Goal: Task Accomplishment & Management: Manage account settings

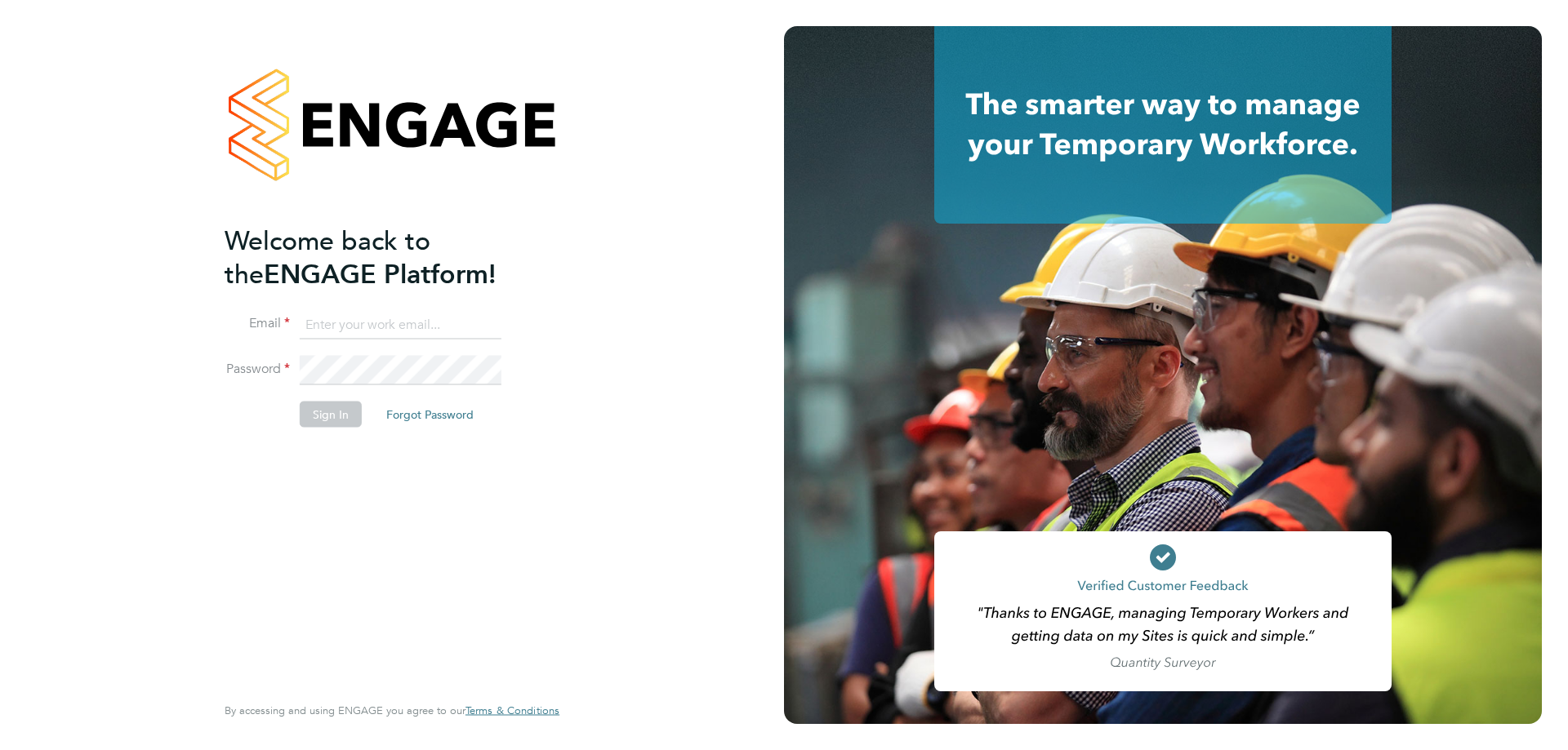
type input "amy.garcia@danielowen.co.uk"
click at [337, 411] on button "Sign In" at bounding box center [330, 414] width 62 height 26
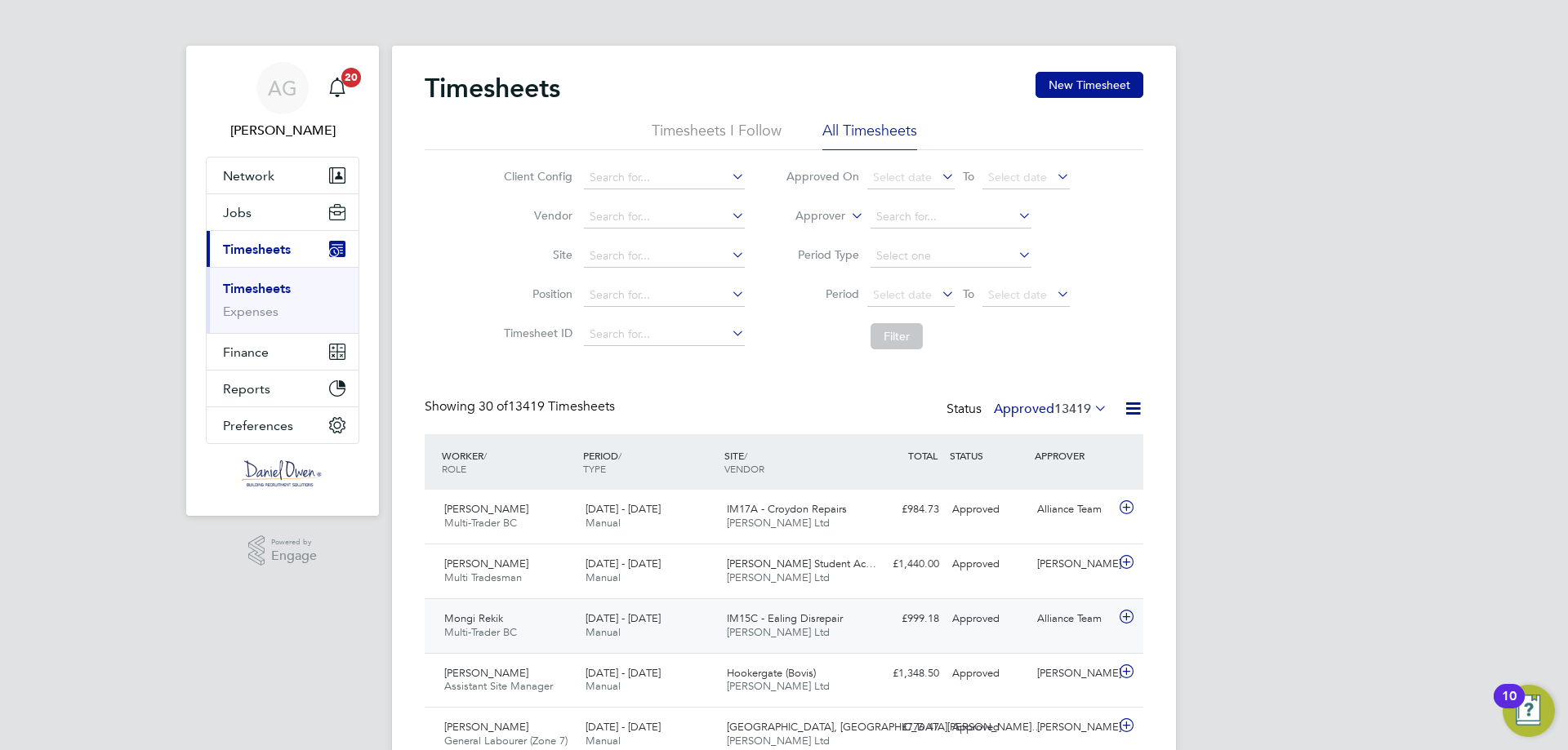
click at [542, 629] on div "Mongi Rekik Multi-Trader BC 13 - 19 Sep 2025" at bounding box center [509, 626] width 142 height 41
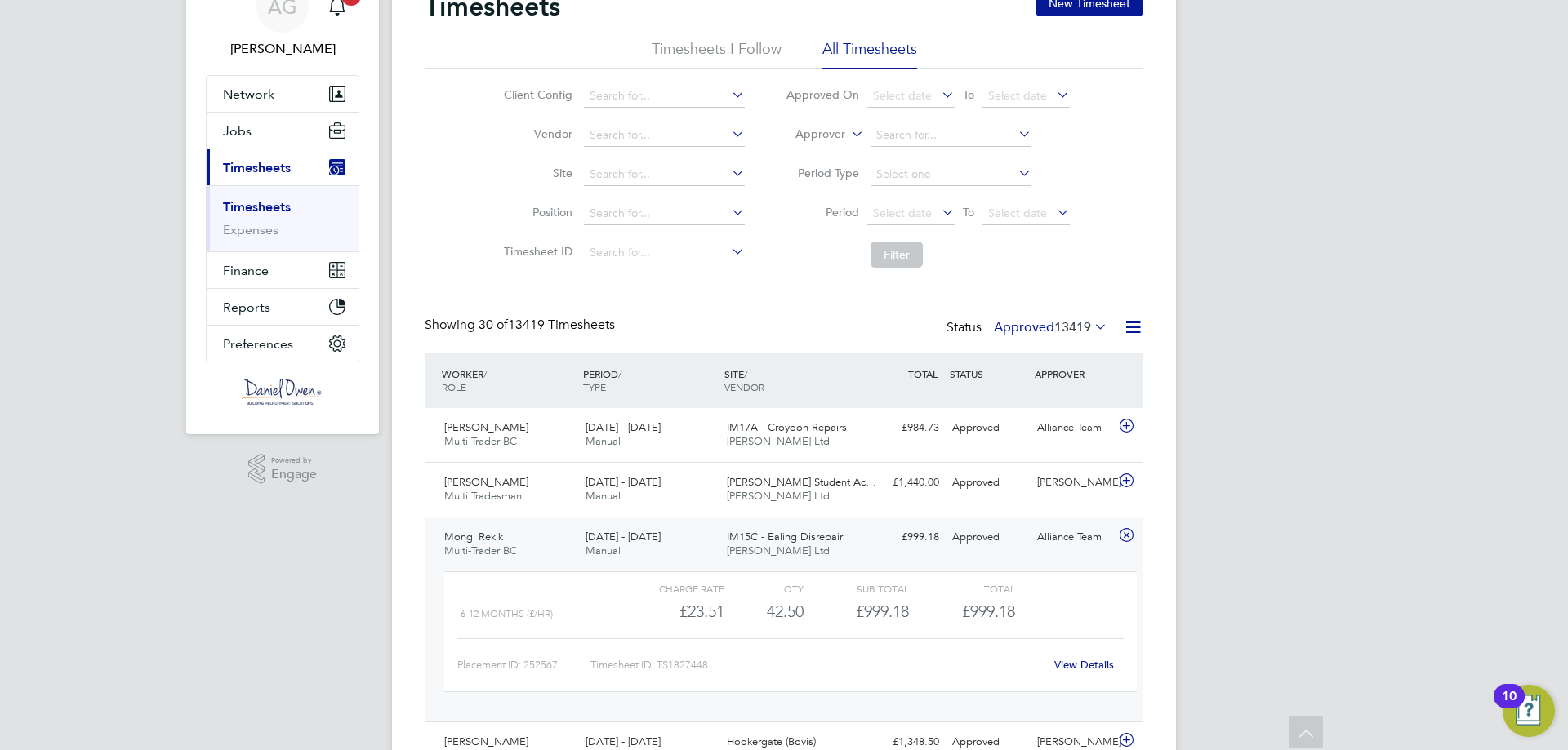
scroll to position [245, 0]
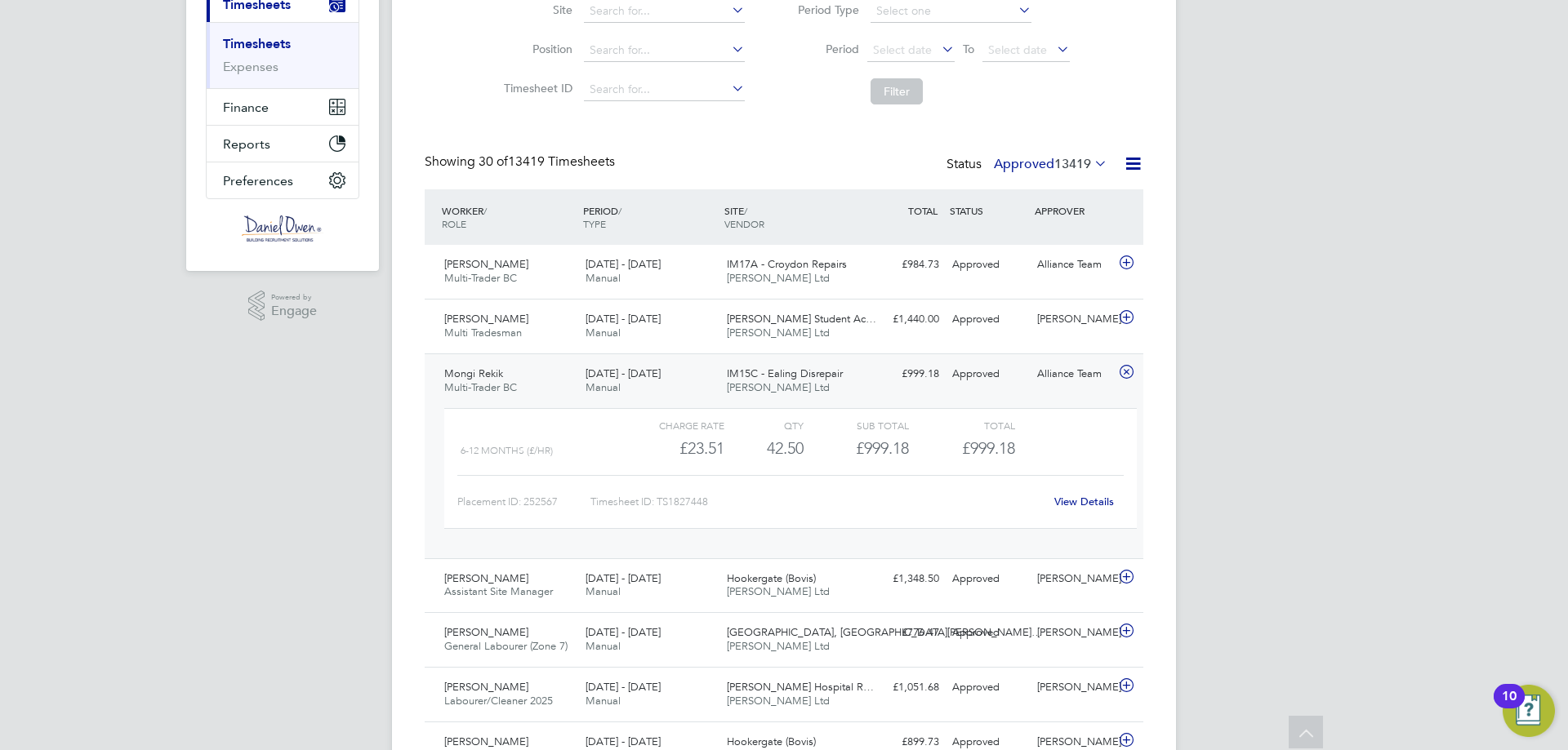
click at [690, 398] on div "[DATE] - [DATE] Manual" at bounding box center [649, 380] width 142 height 41
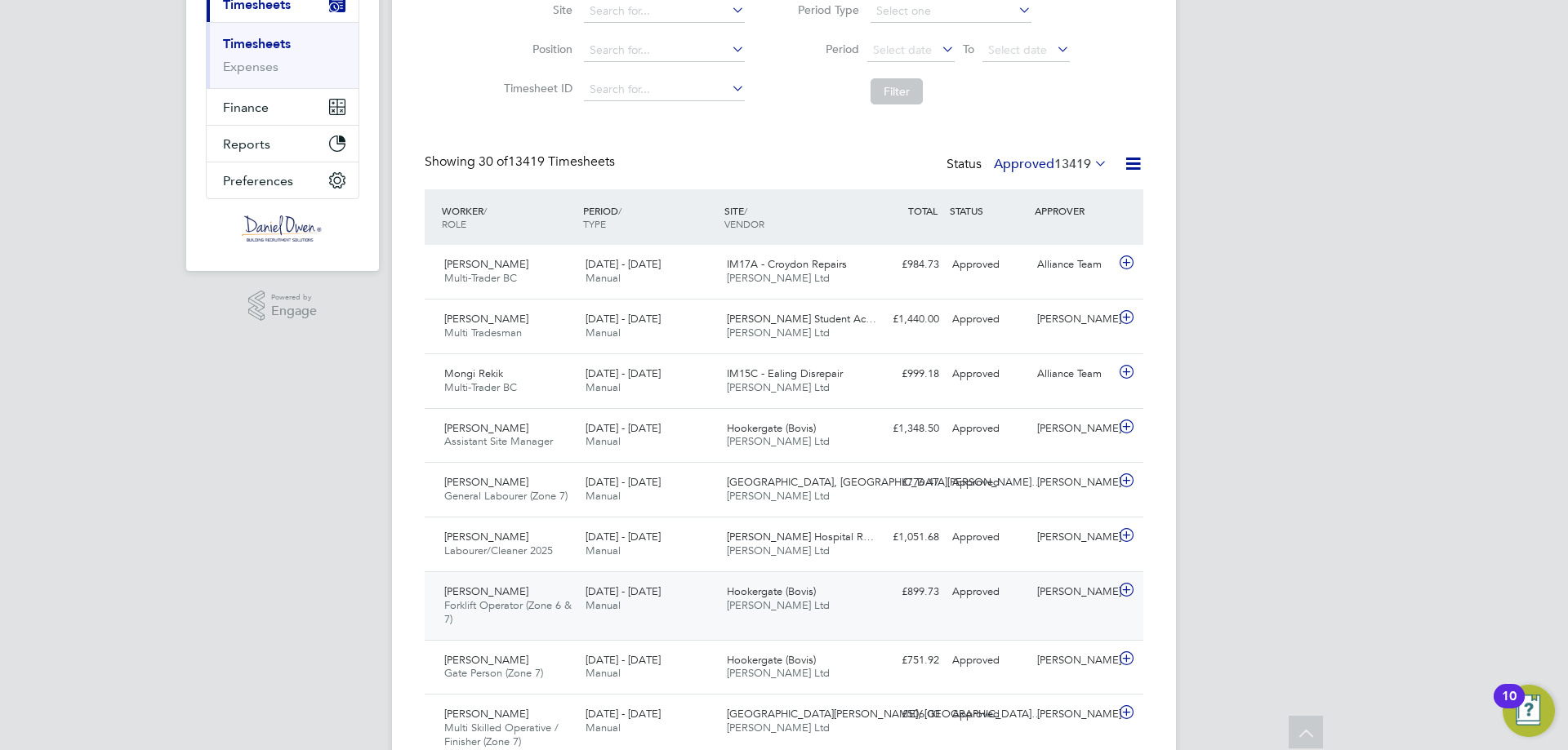
scroll to position [408, 0]
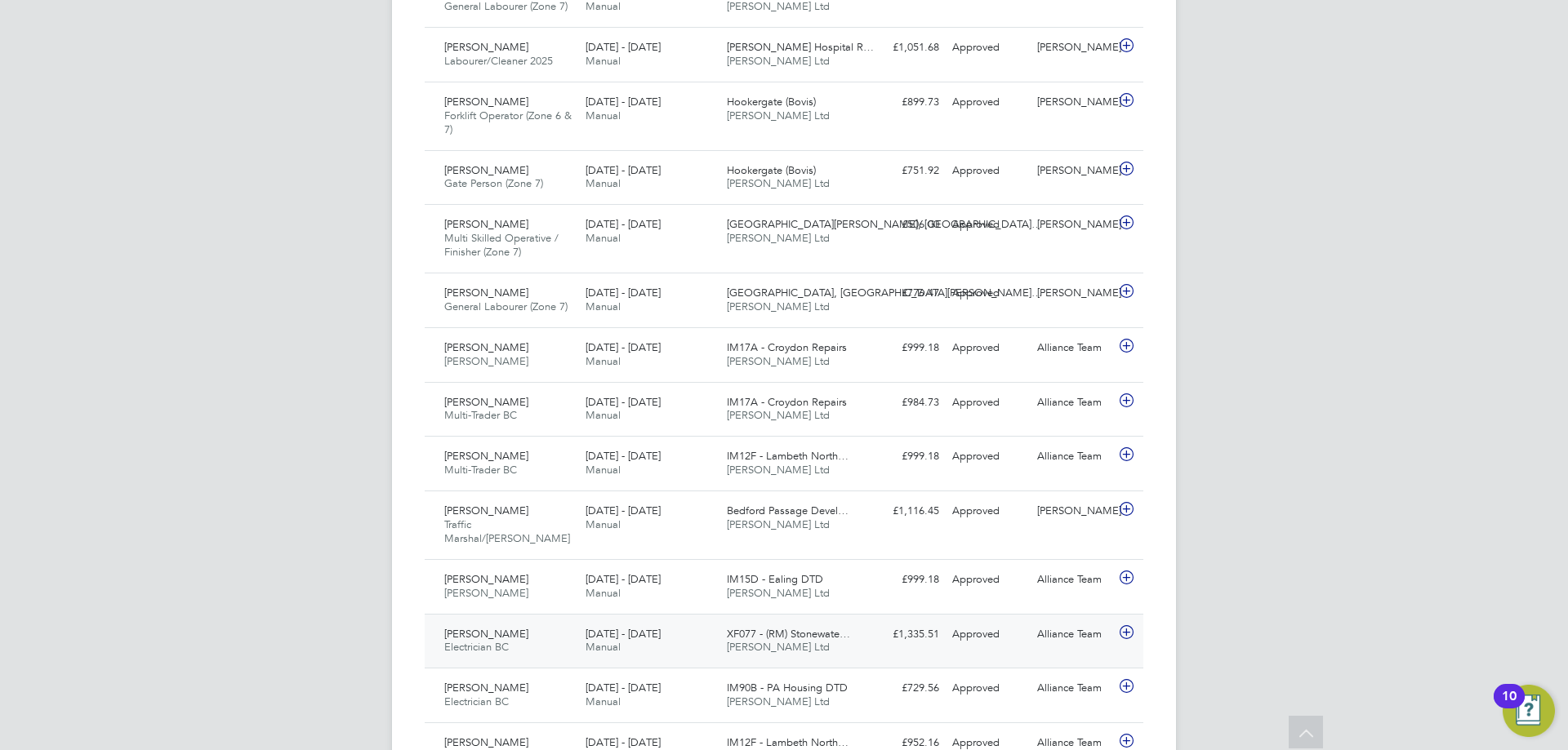
click at [600, 640] on span "Manual" at bounding box center [603, 646] width 35 height 14
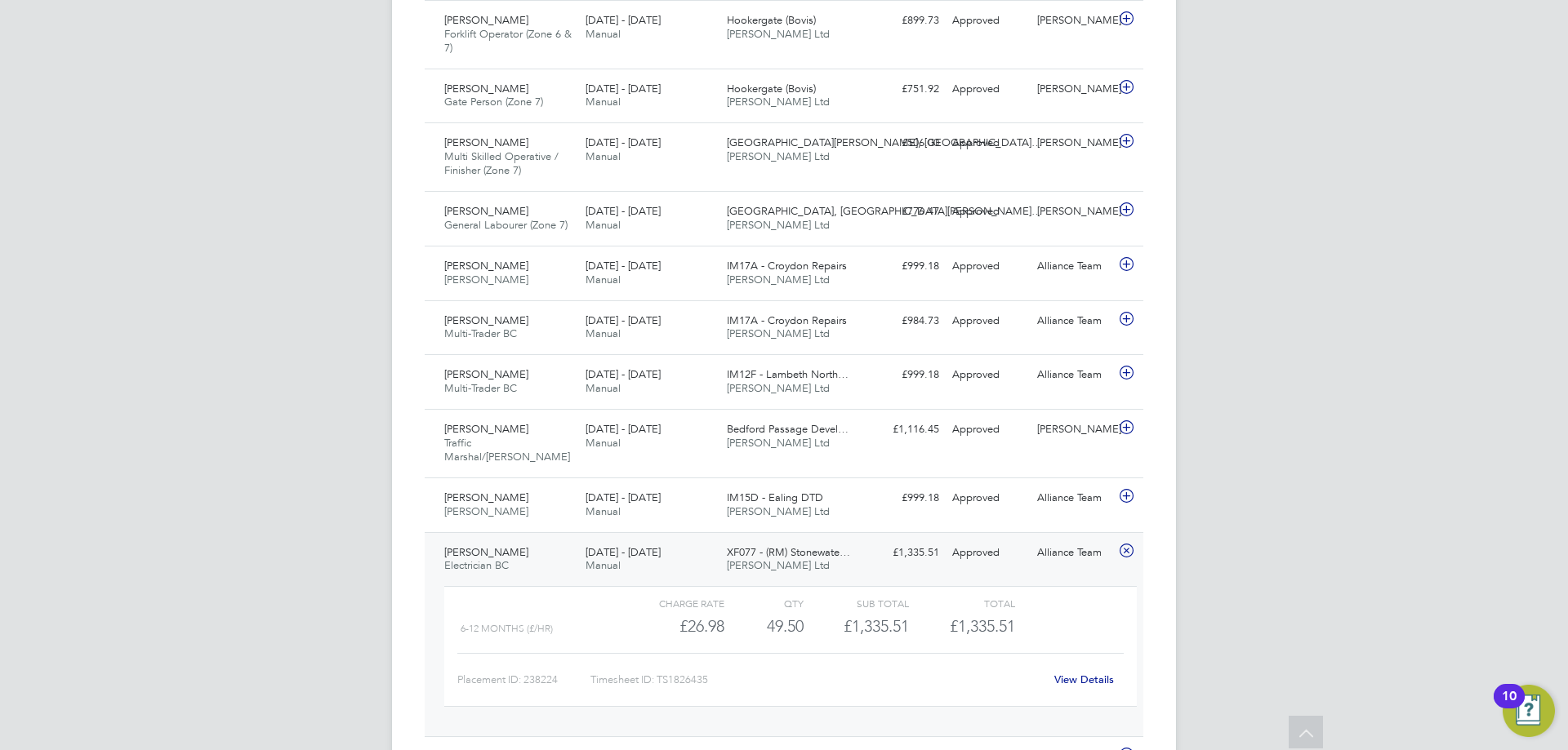
click at [648, 545] on span "[DATE] - [DATE]" at bounding box center [623, 552] width 75 height 14
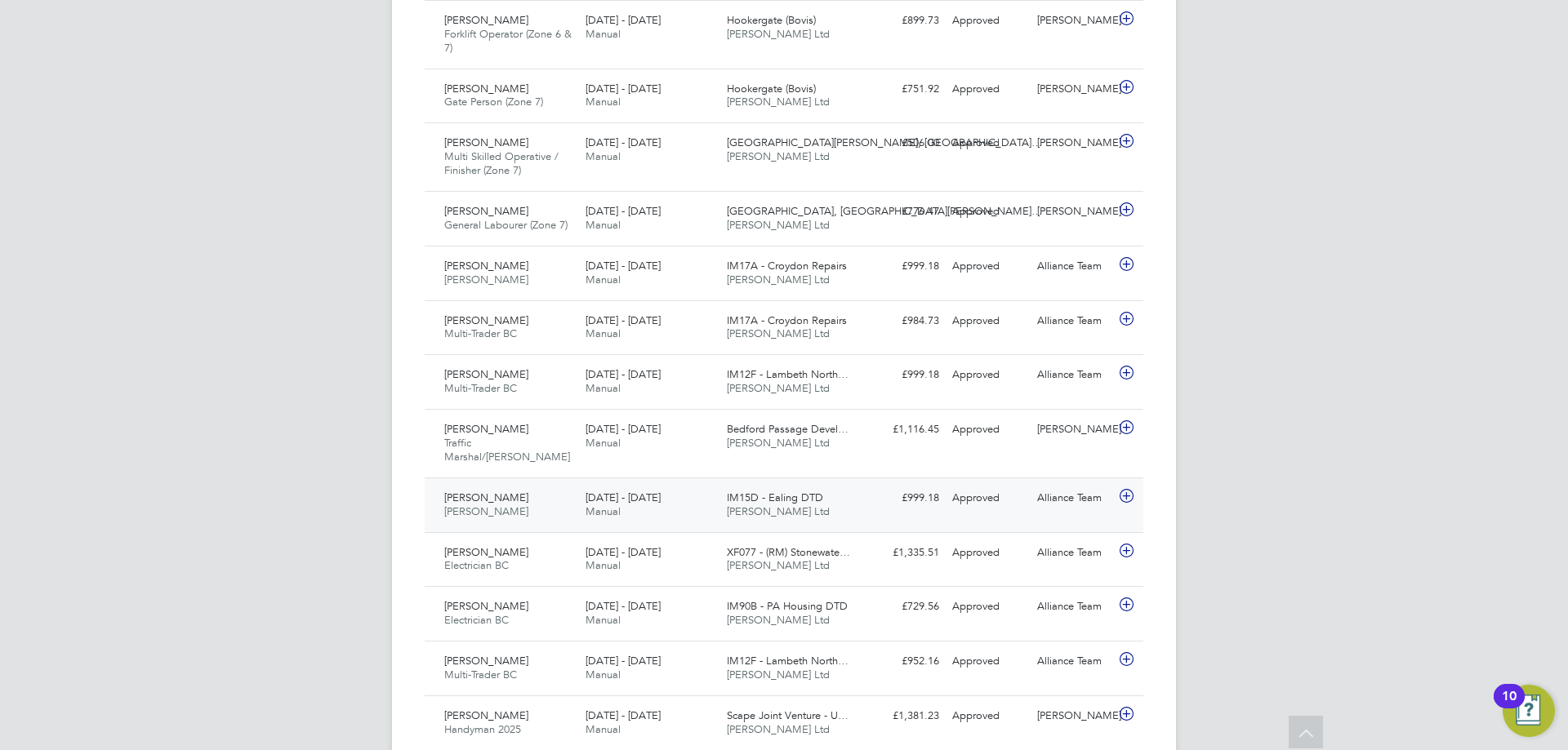
click at [664, 498] on div "[DATE] - [DATE] Manual" at bounding box center [649, 505] width 142 height 41
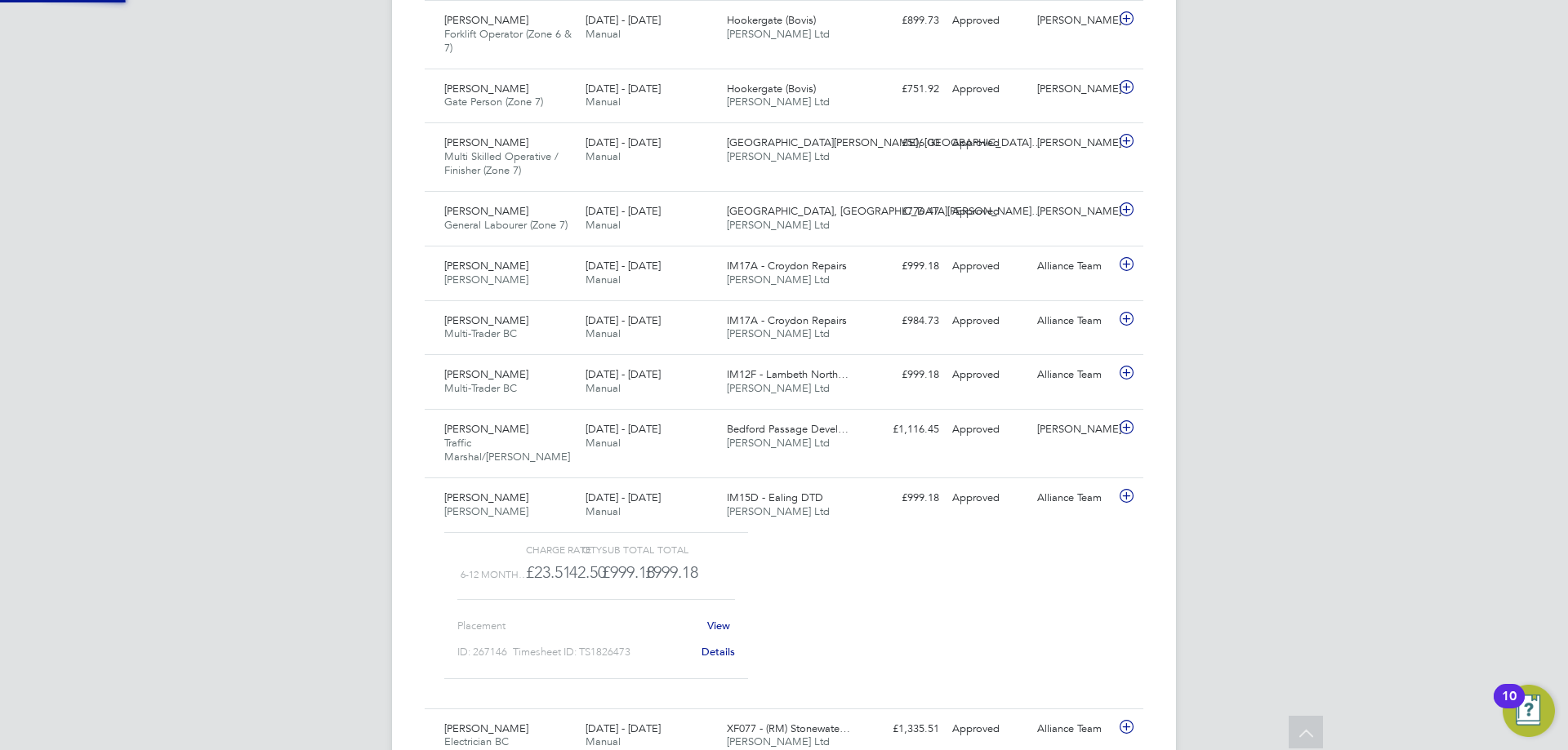
scroll to position [28, 160]
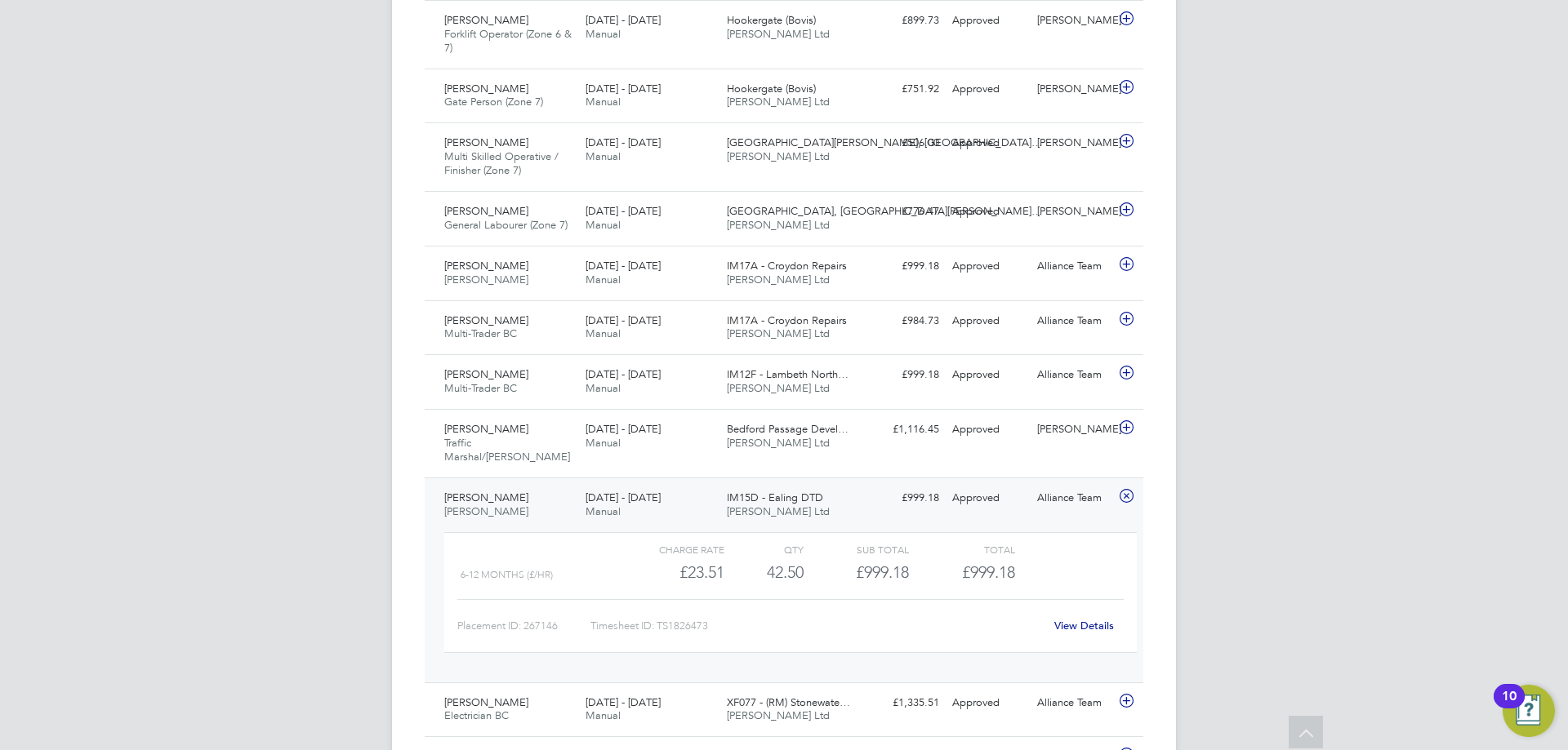
click at [540, 493] on div "[PERSON_NAME] [DATE] - [DATE]" at bounding box center [509, 505] width 142 height 41
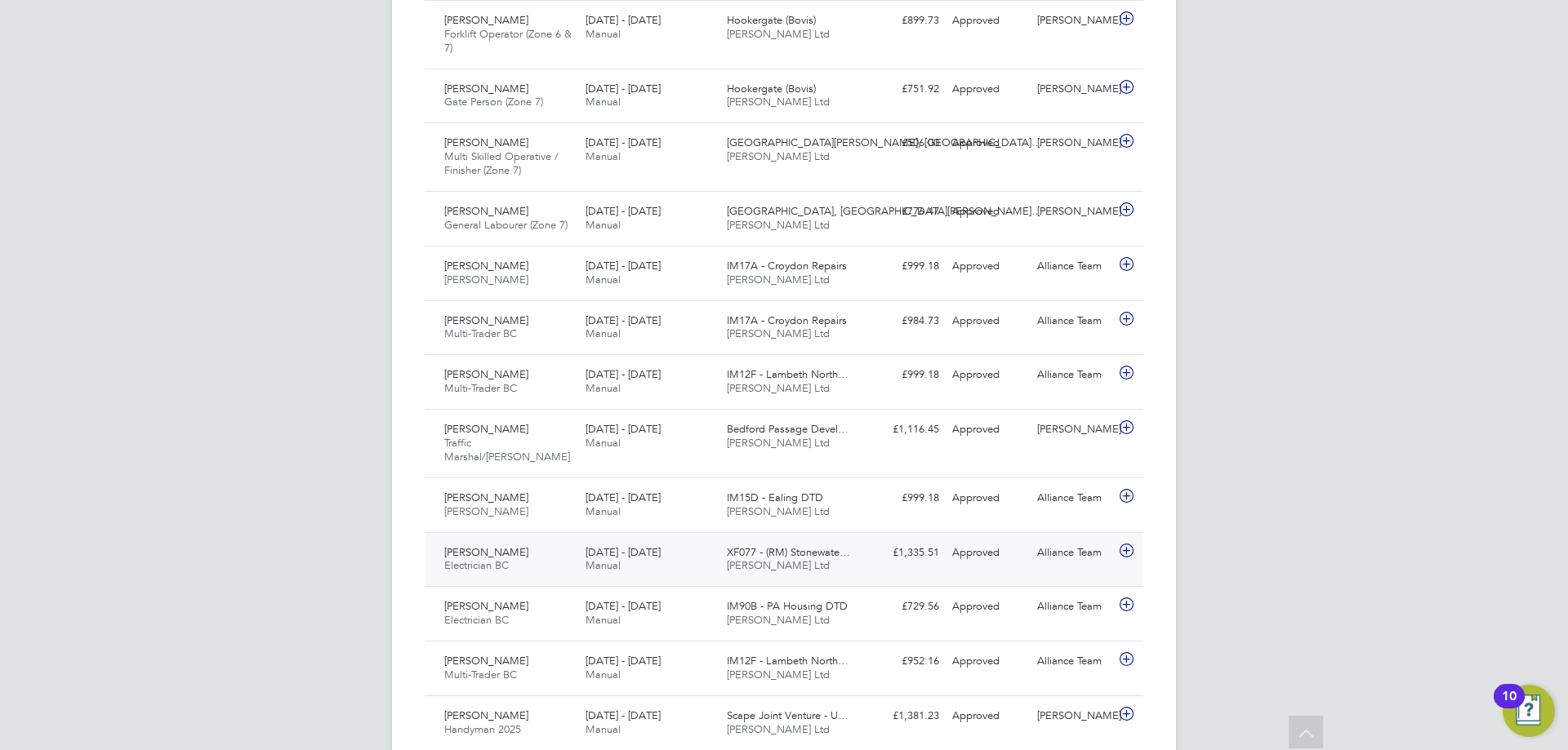
click at [534, 553] on div "Malik Khan Electrician BC 13 - 19 Sep 2025" at bounding box center [509, 560] width 142 height 41
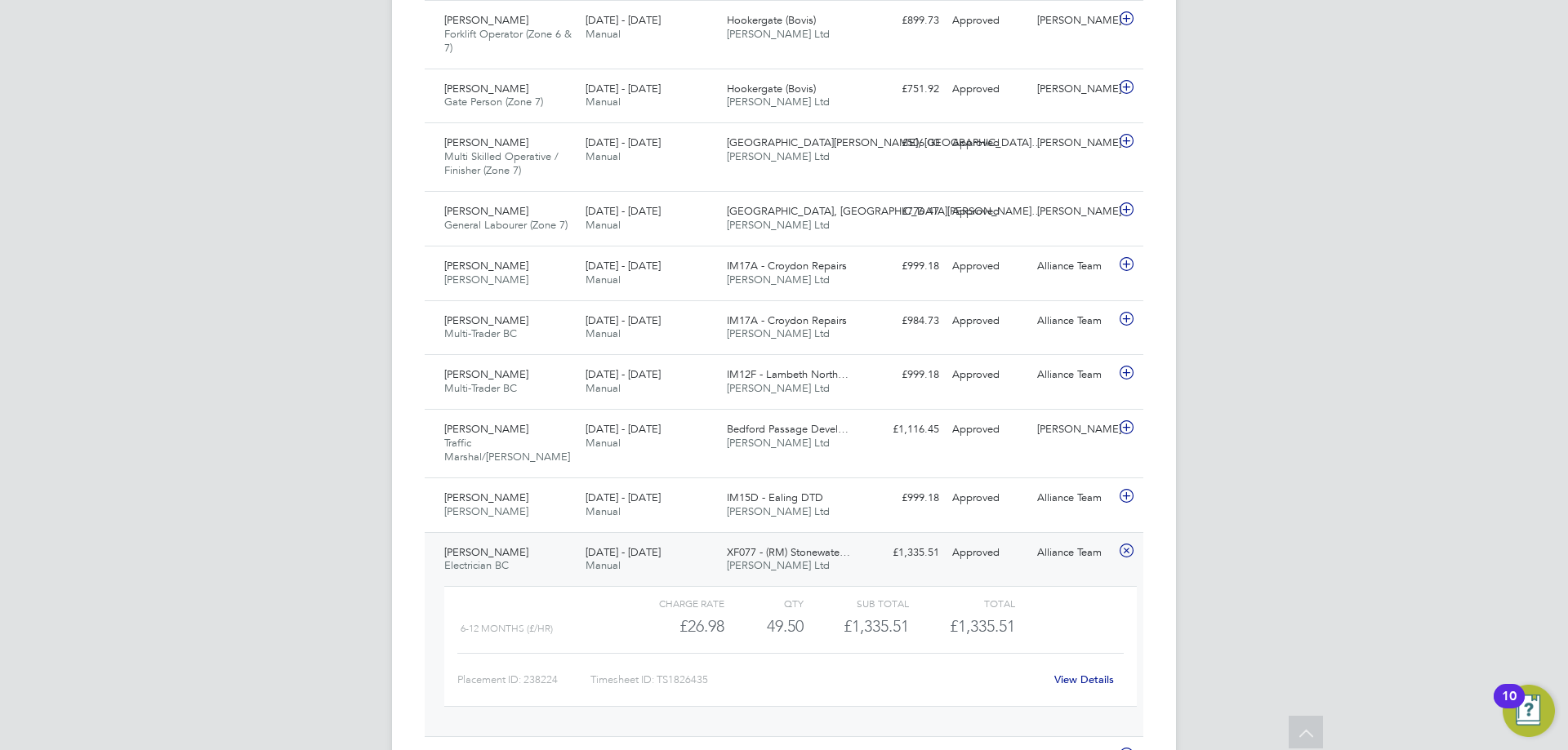
click at [1077, 672] on link "View Details" at bounding box center [1084, 679] width 60 height 14
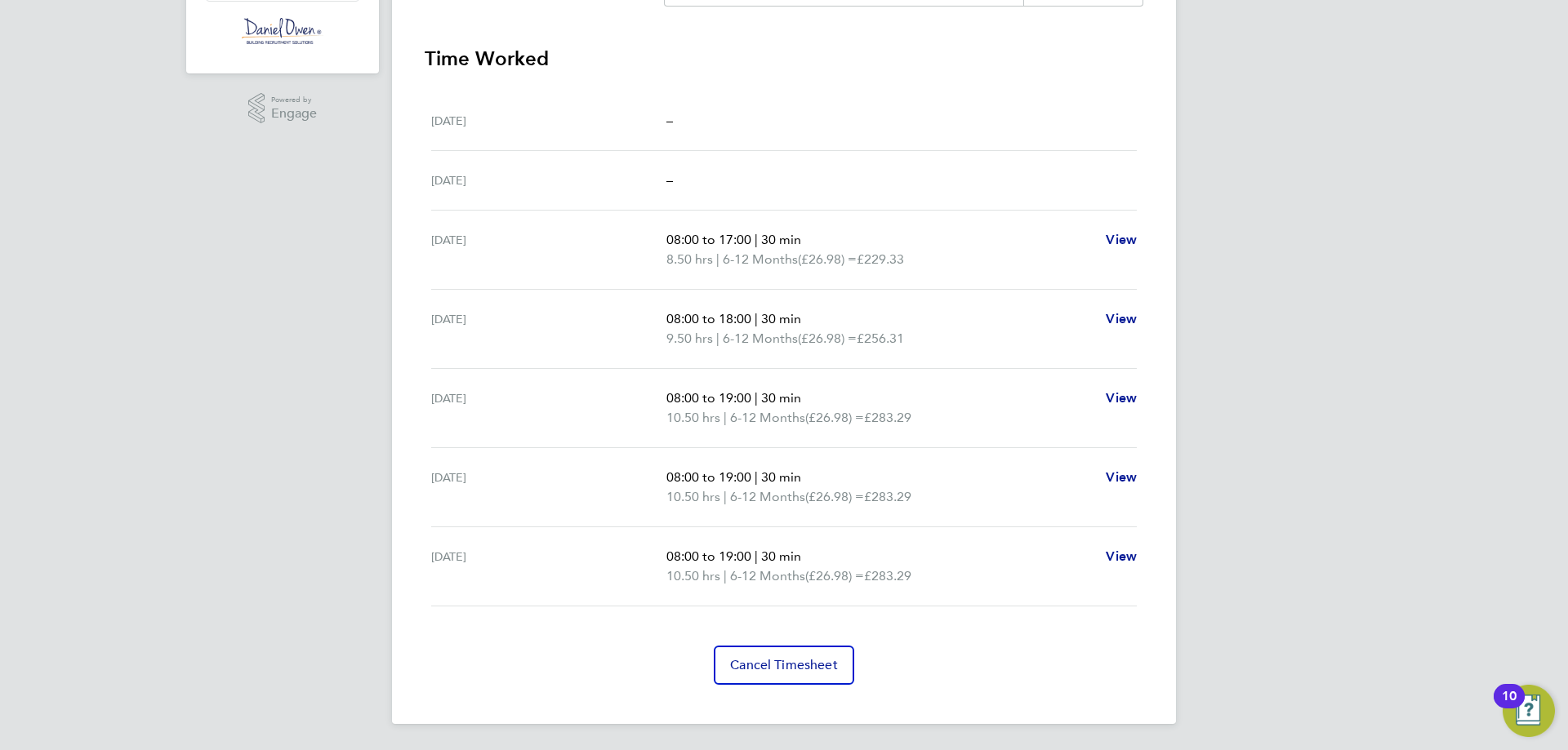
scroll to position [116, 0]
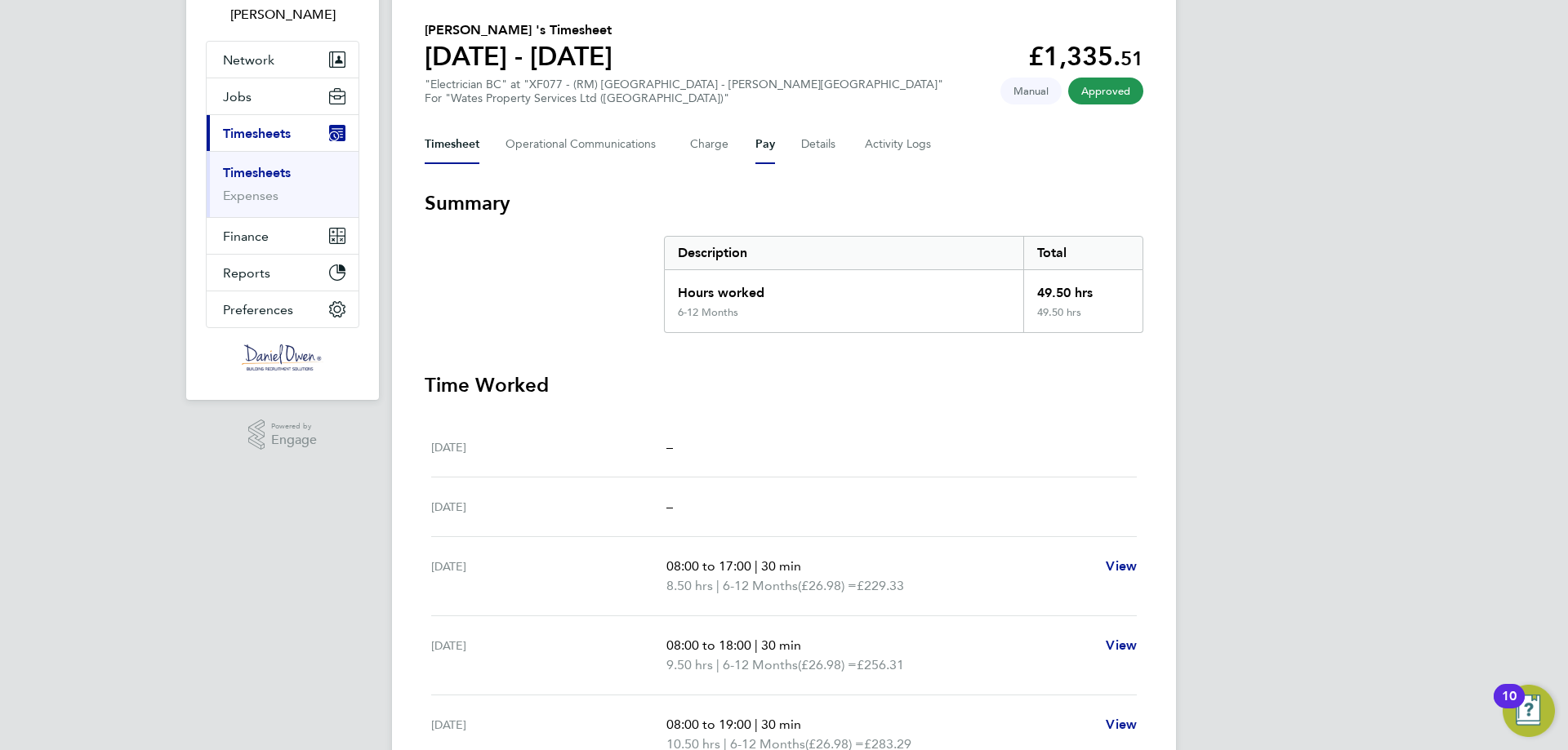
click at [771, 141] on button "Pay" at bounding box center [766, 144] width 20 height 39
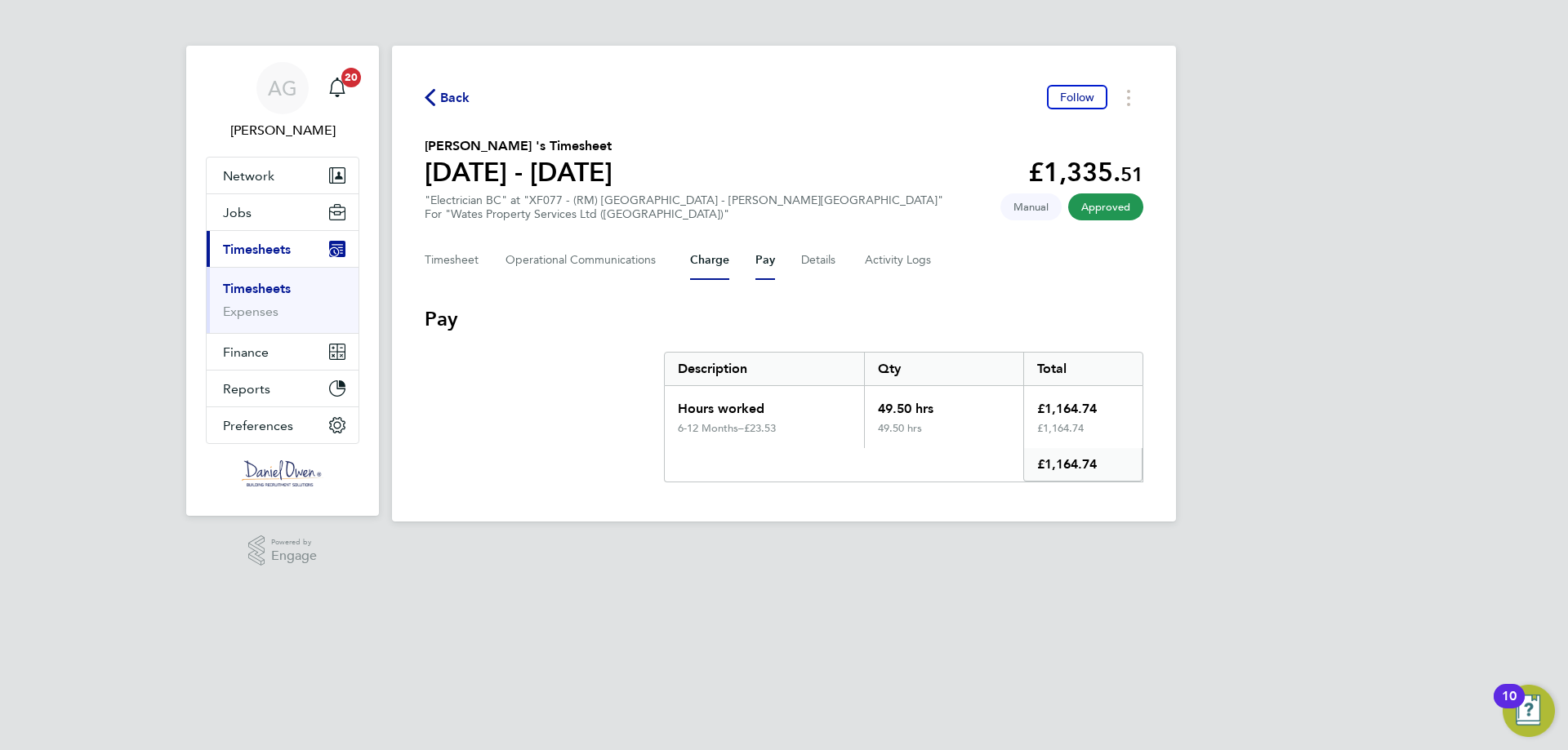
click at [692, 261] on button "Charge" at bounding box center [709, 260] width 39 height 39
click at [759, 258] on button "Pay" at bounding box center [766, 260] width 20 height 39
click at [247, 277] on ul "Timesheets Expenses" at bounding box center [282, 299] width 151 height 66
click at [248, 287] on link "Timesheets" at bounding box center [256, 288] width 68 height 15
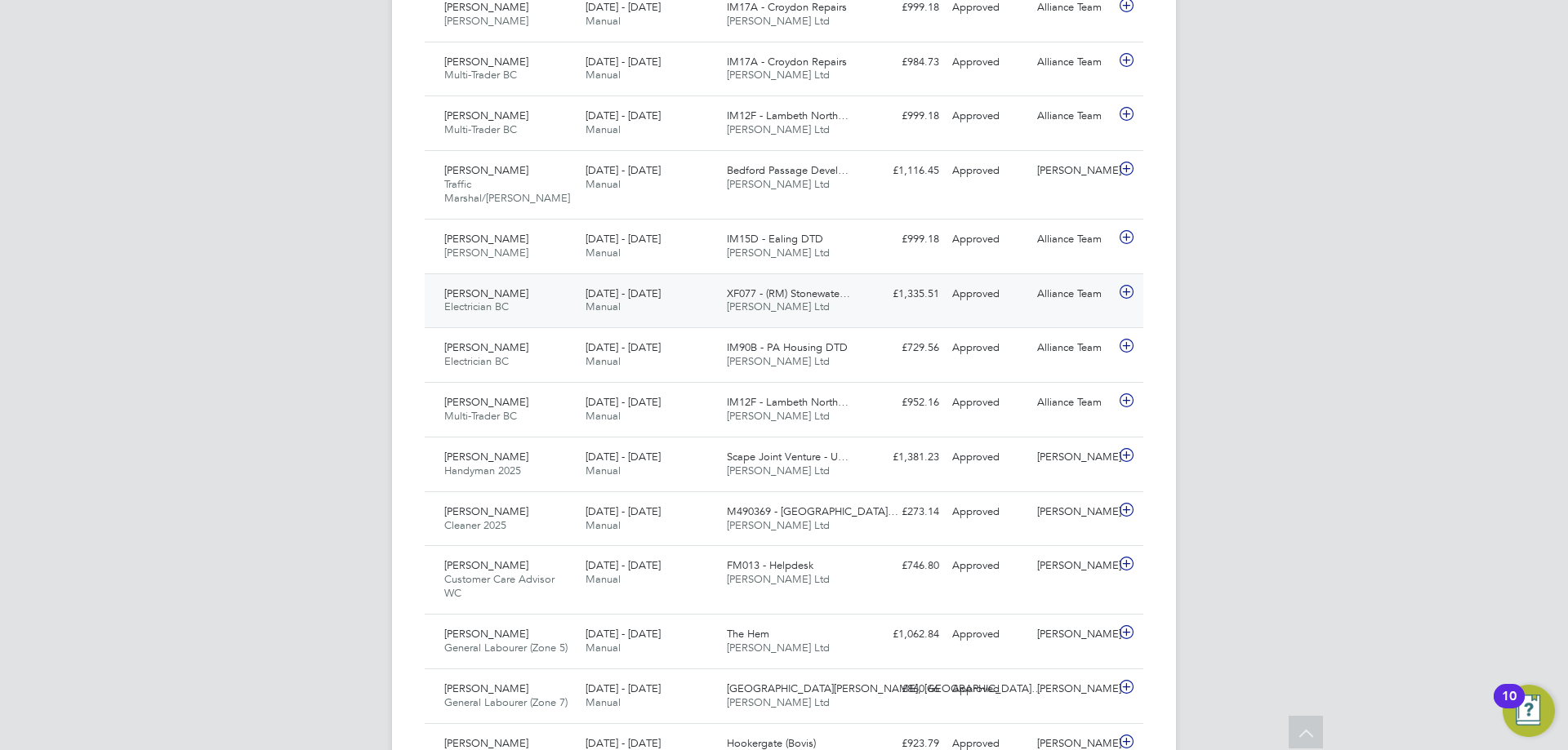
click at [492, 287] on span "[PERSON_NAME]" at bounding box center [486, 293] width 84 height 14
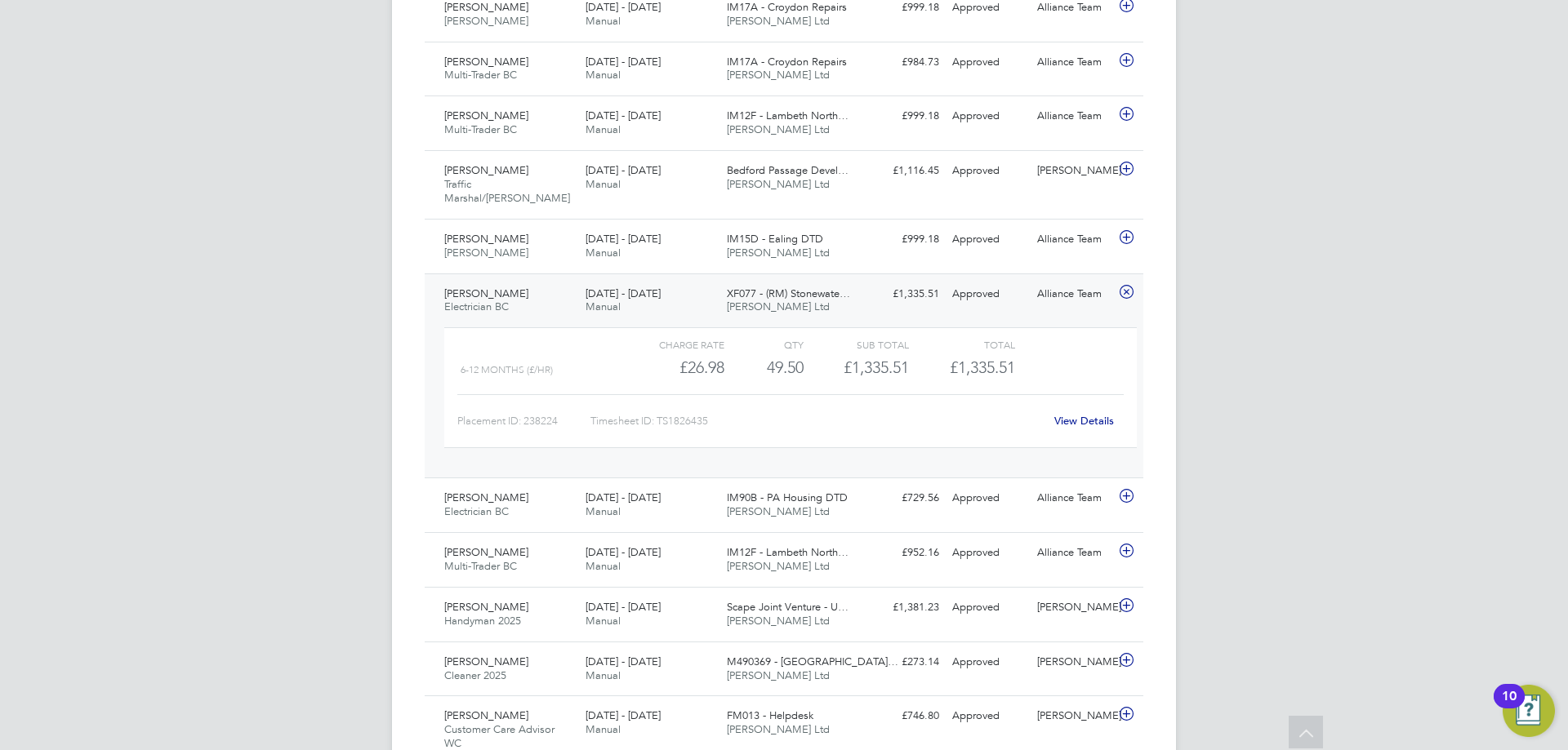
click at [1068, 414] on link "View Details" at bounding box center [1084, 420] width 60 height 14
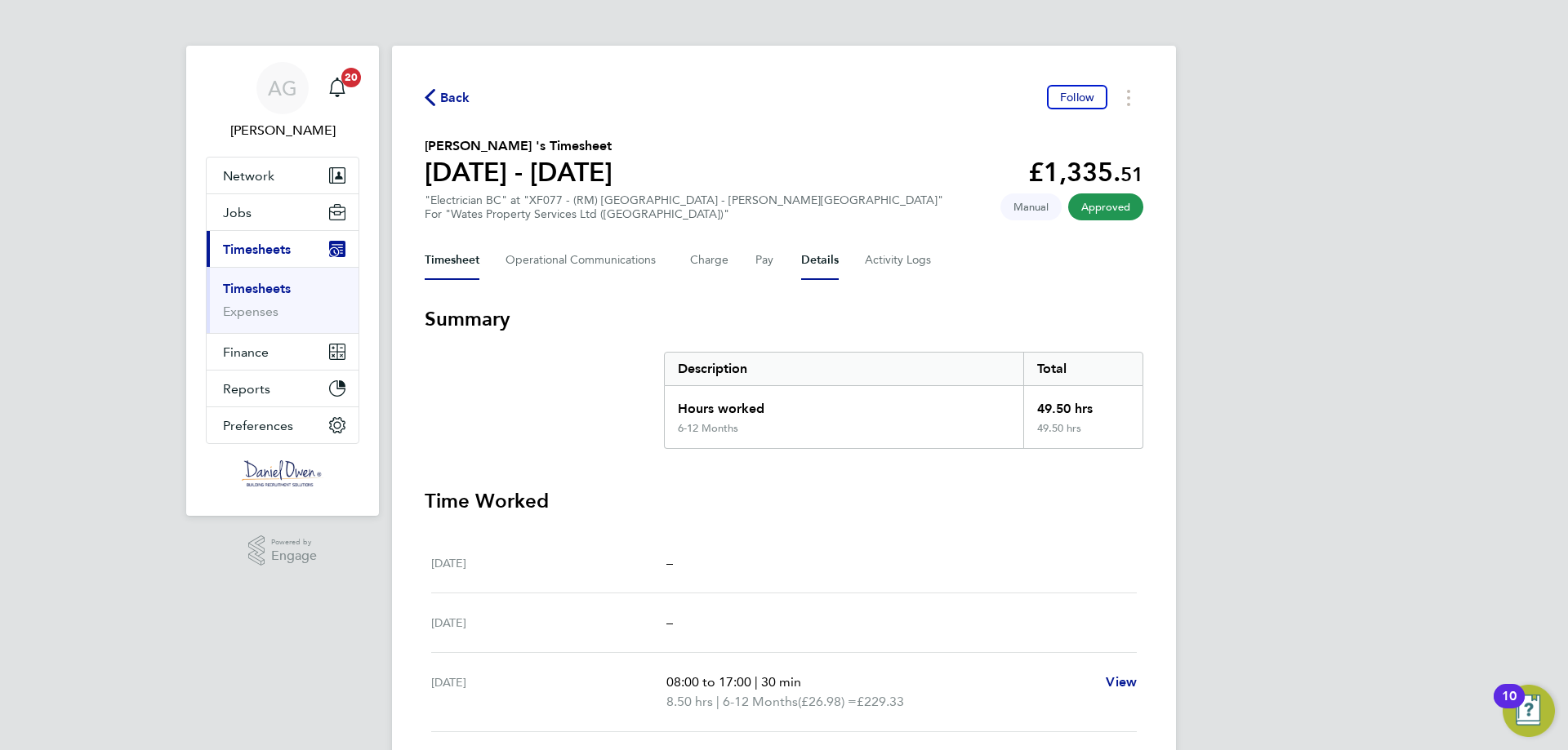
click at [822, 262] on button "Details" at bounding box center [821, 260] width 38 height 39
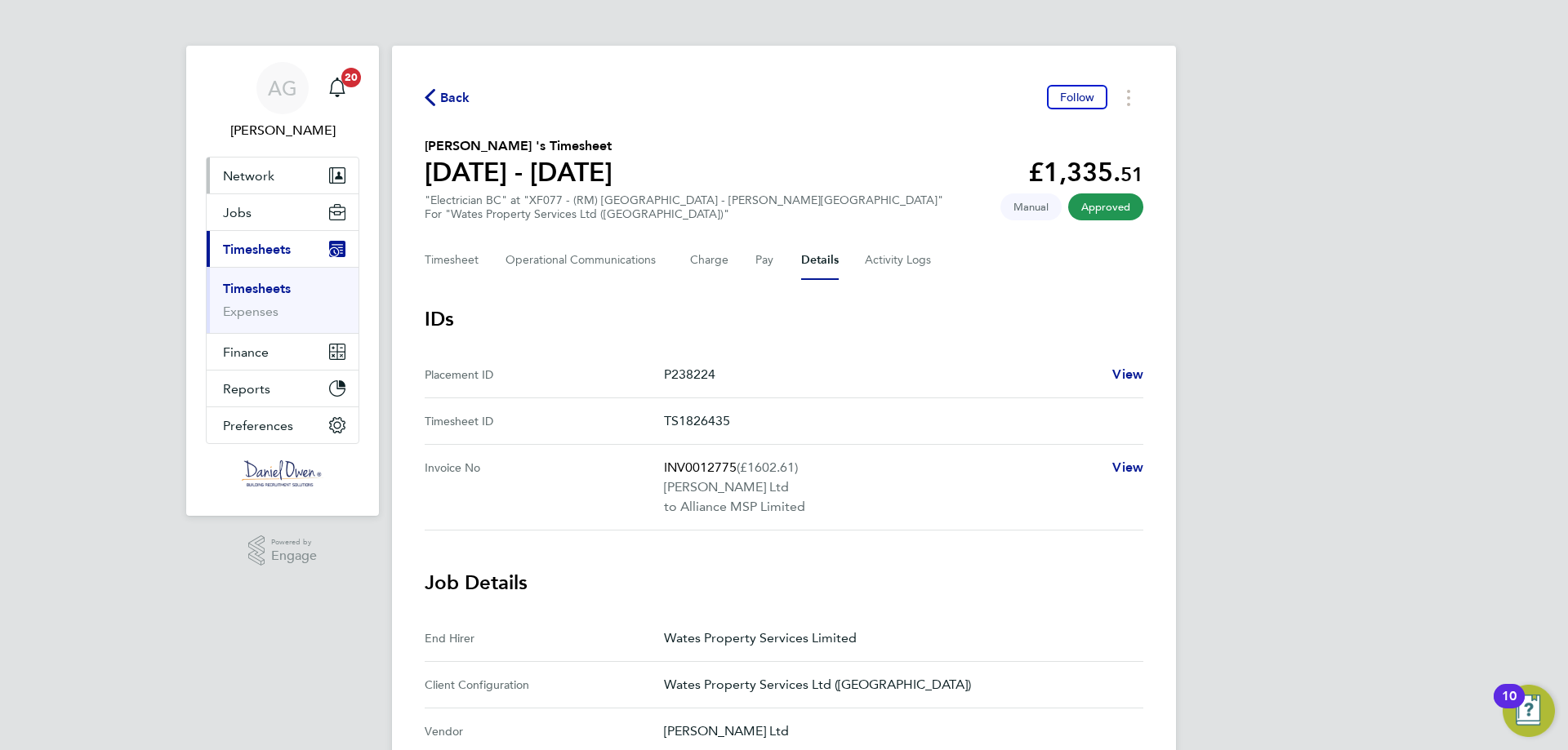
click at [273, 178] on button "Network" at bounding box center [282, 176] width 151 height 36
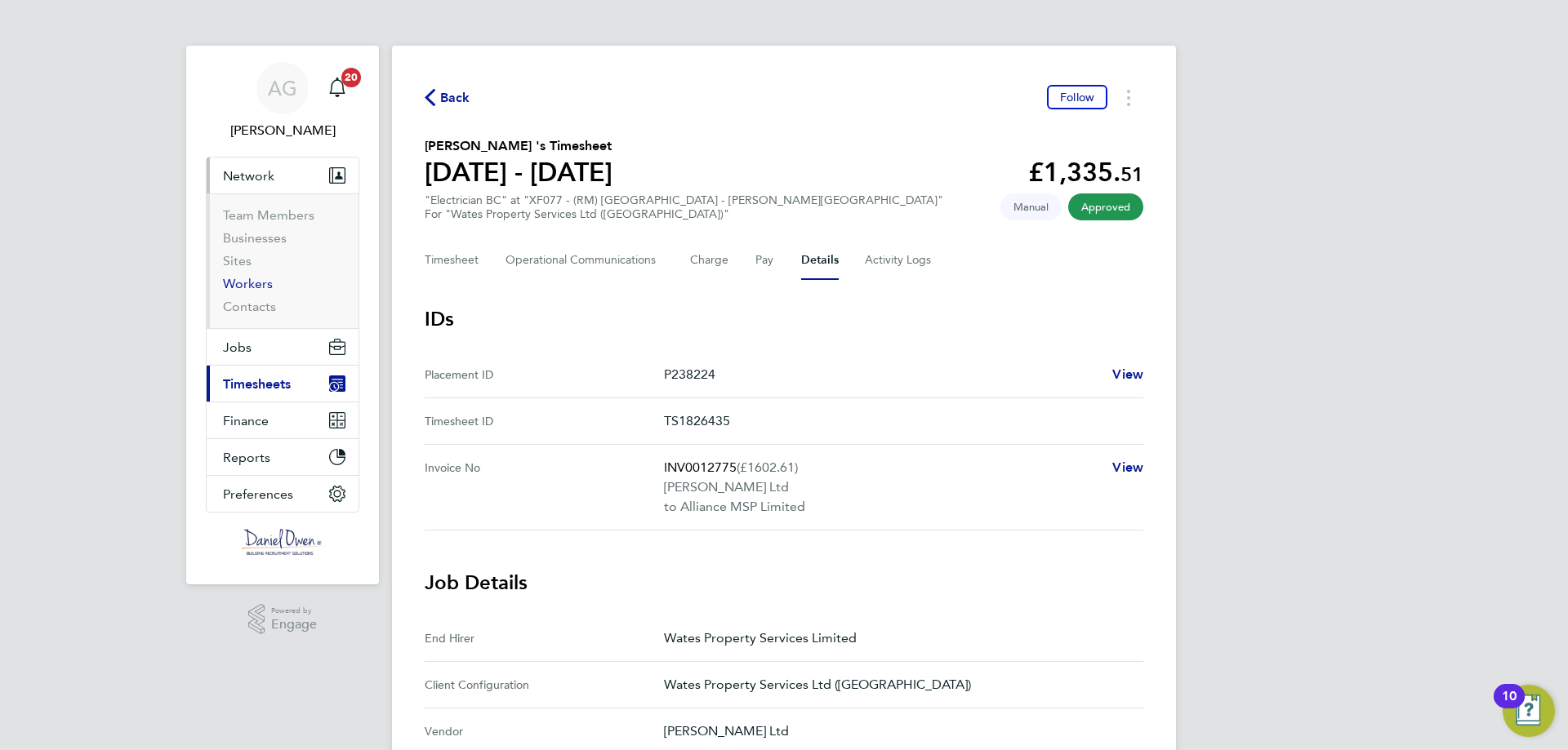
click at [255, 282] on link "Workers" at bounding box center [247, 283] width 50 height 15
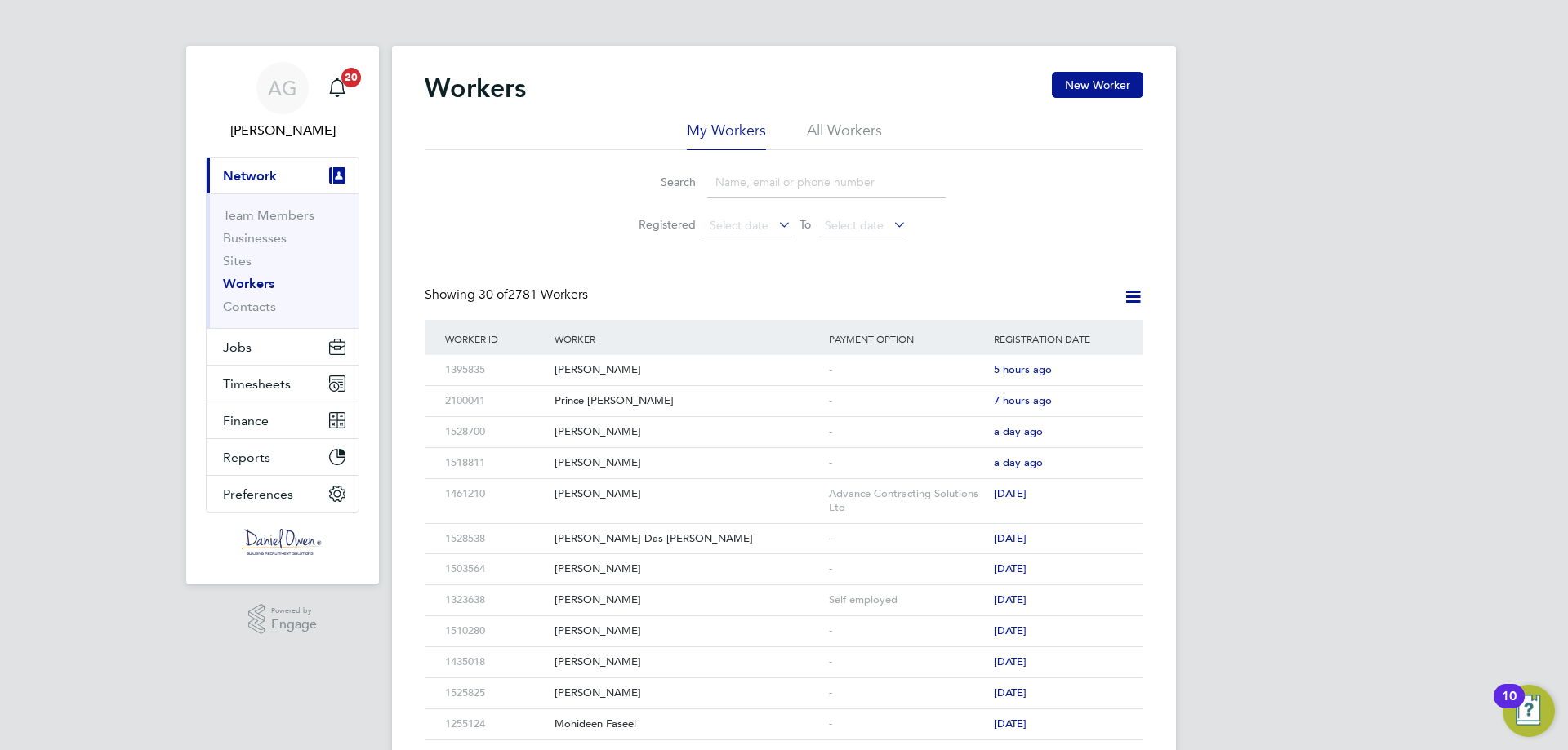
click at [876, 131] on li "All Workers" at bounding box center [844, 135] width 75 height 30
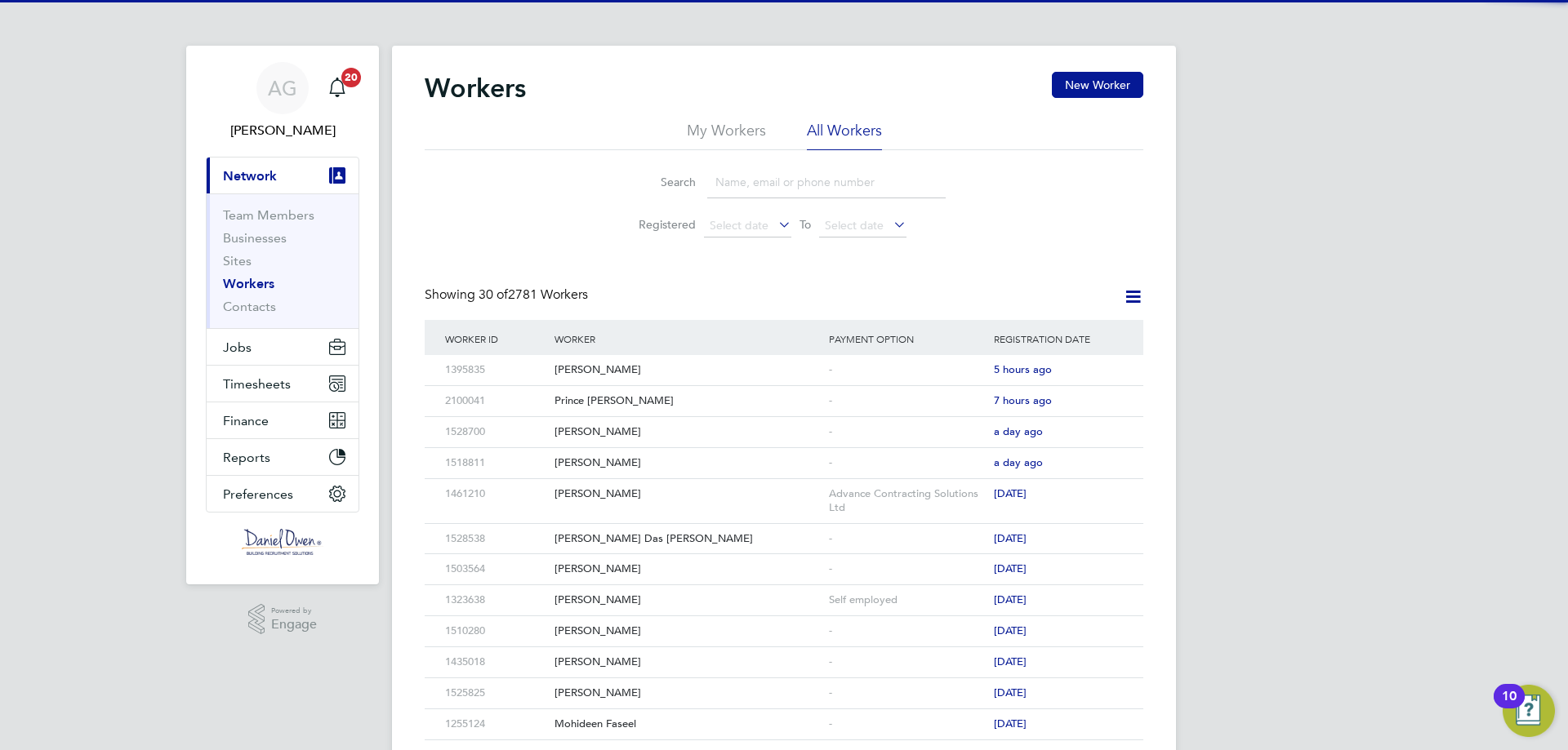
click at [794, 185] on input at bounding box center [826, 182] width 239 height 32
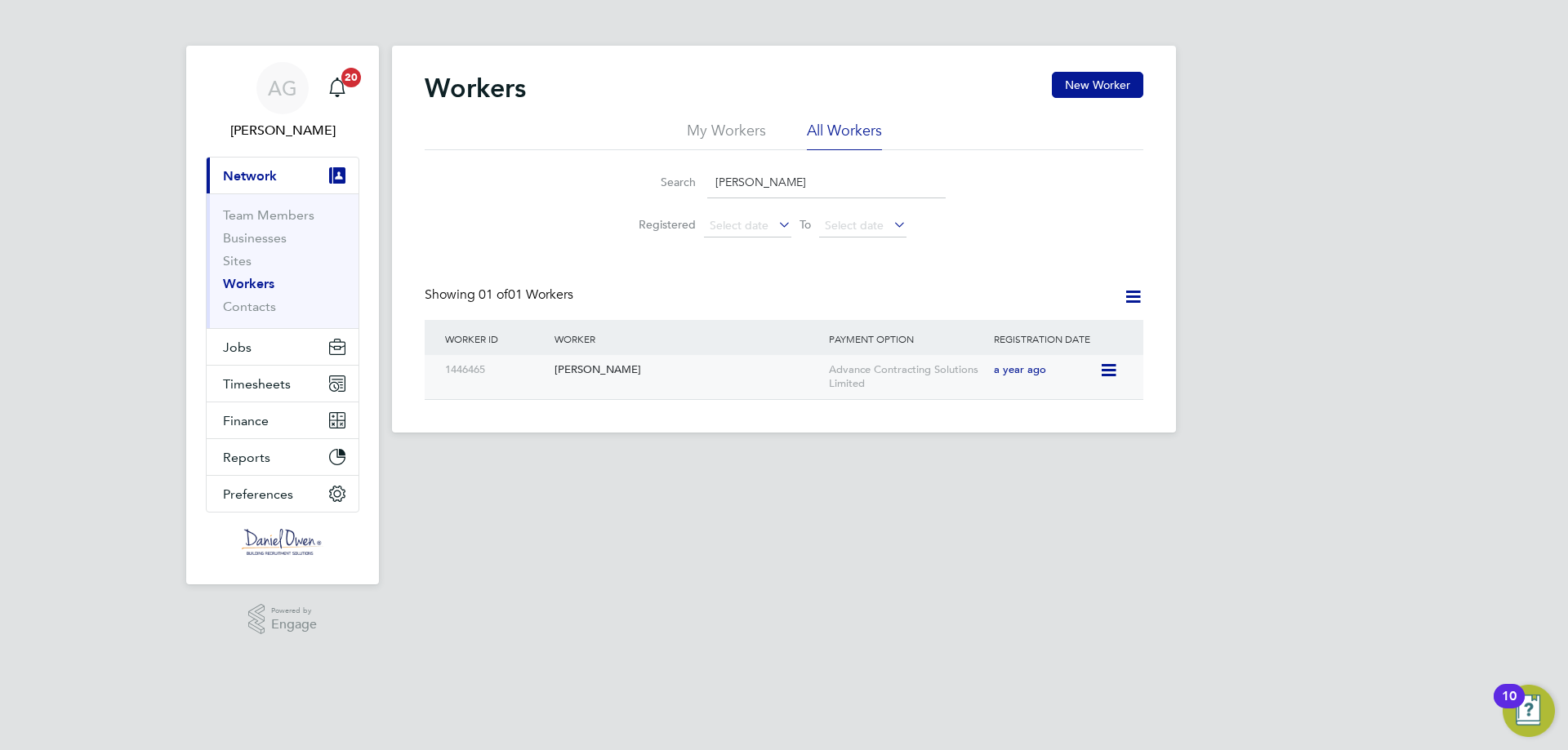
type input "[PERSON_NAME]"
click at [933, 376] on div "Advance Contracting Solutions Limited" at bounding box center [907, 377] width 165 height 44
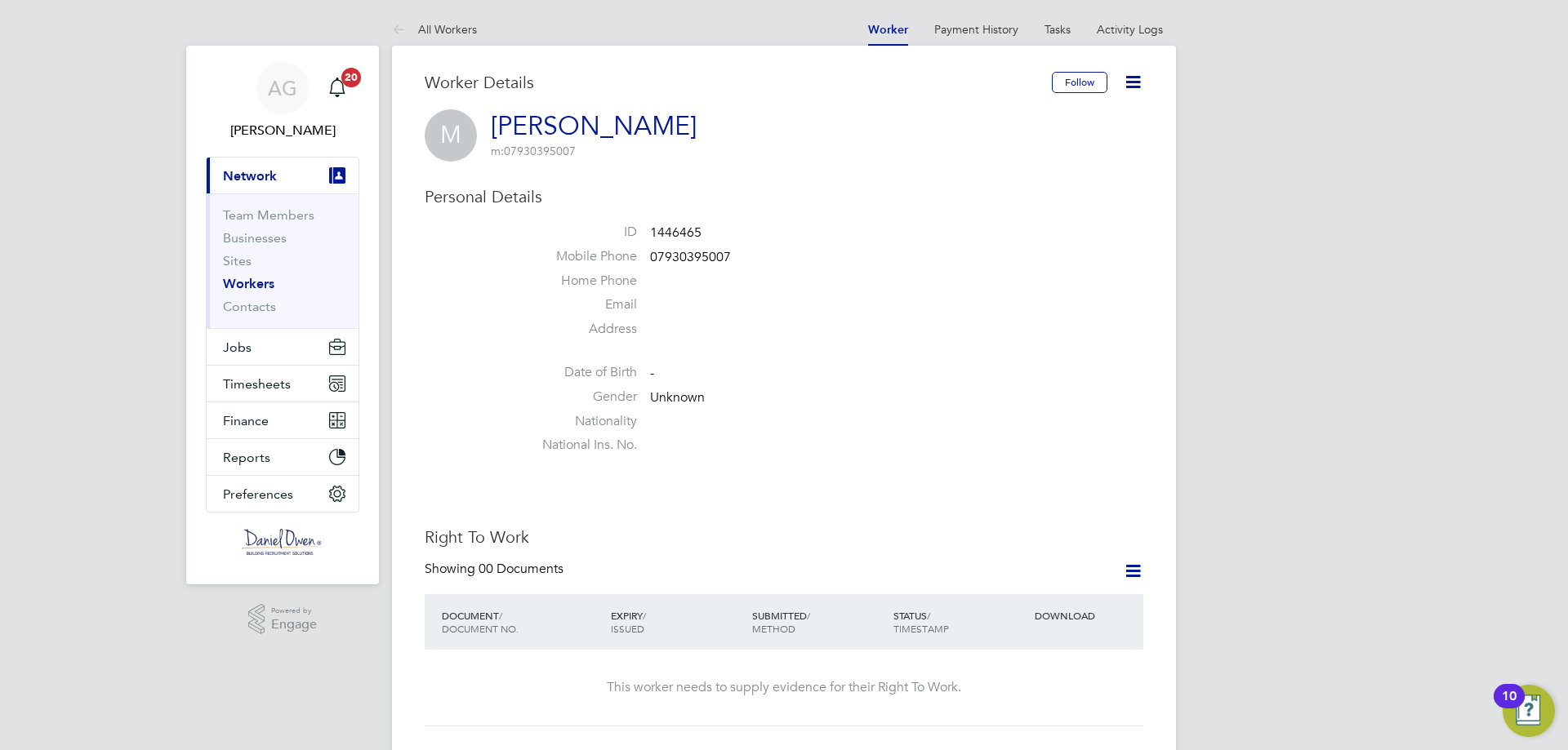
click at [1138, 80] on icon at bounding box center [1133, 82] width 21 height 21
click at [1003, 26] on link "Payment History" at bounding box center [976, 29] width 84 height 14
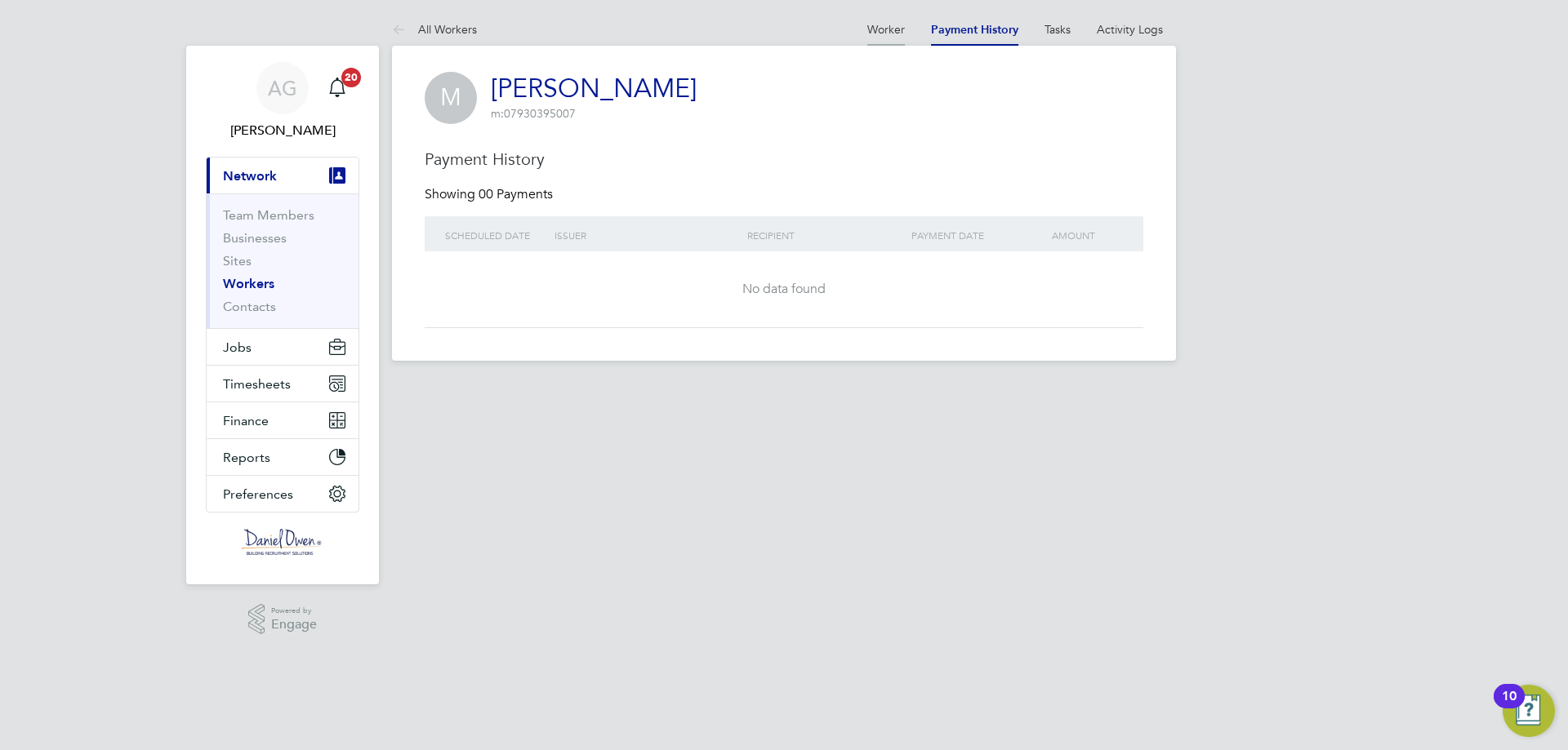
click at [896, 34] on link "Worker" at bounding box center [886, 29] width 38 height 14
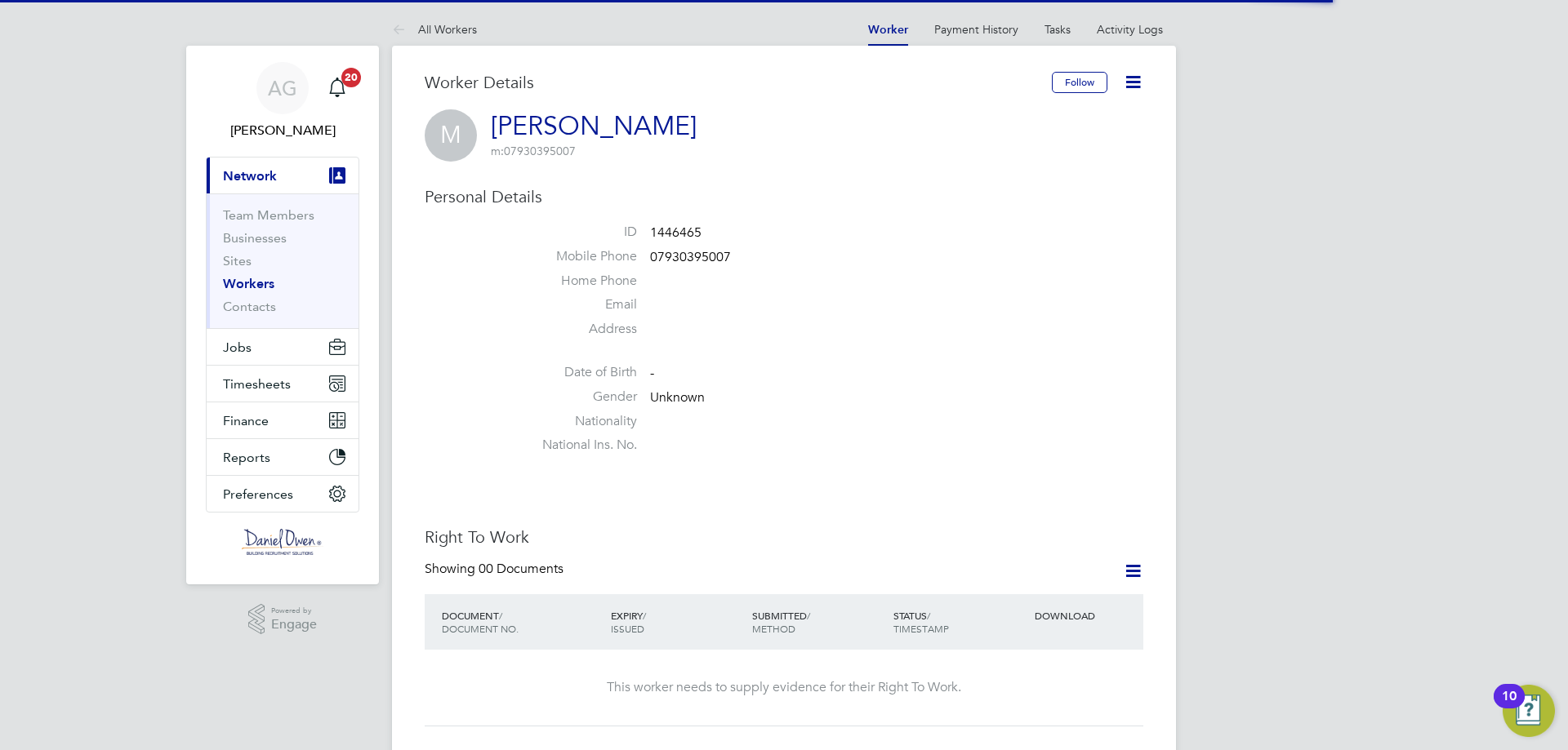
click at [1127, 86] on icon at bounding box center [1133, 82] width 21 height 21
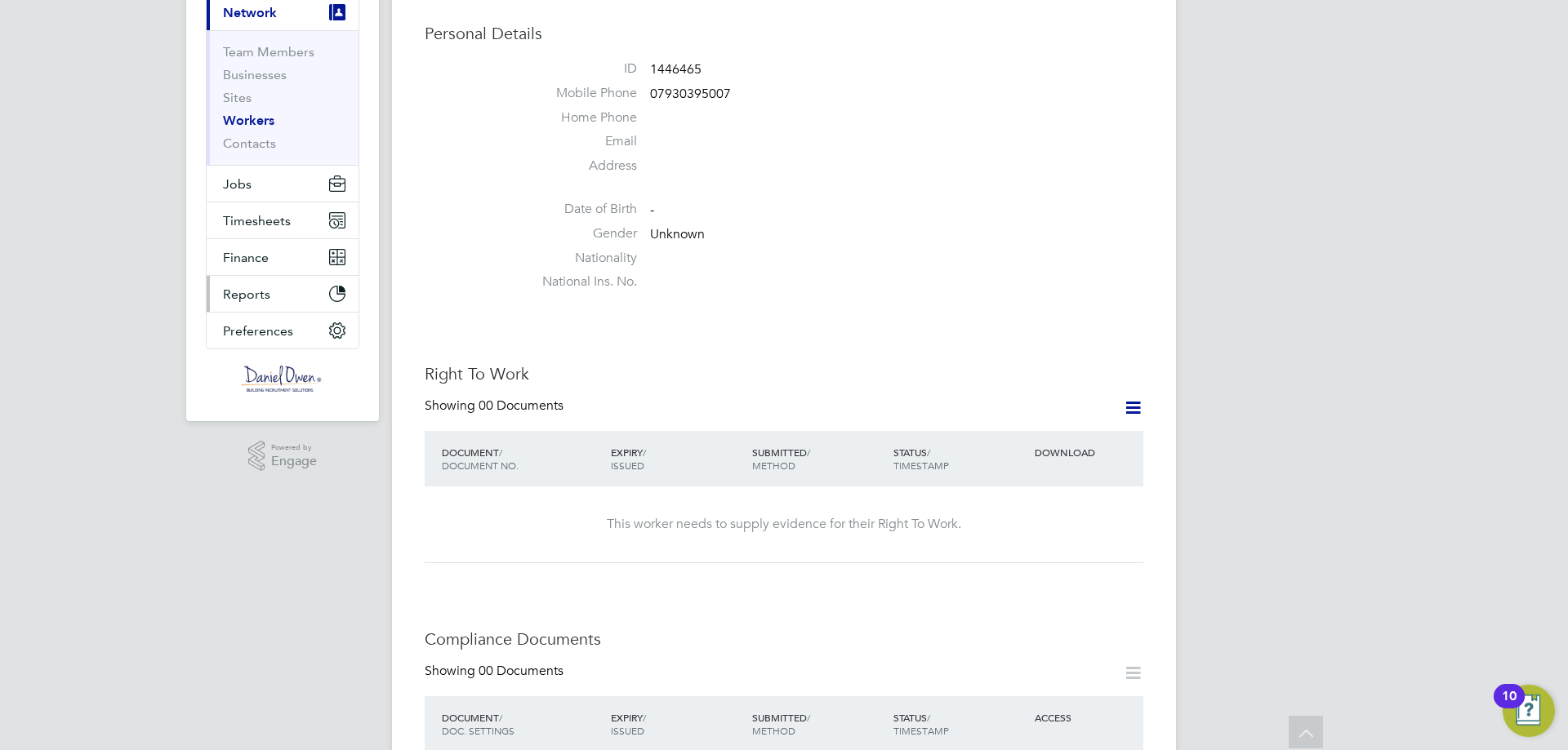
scroll to position [82, 0]
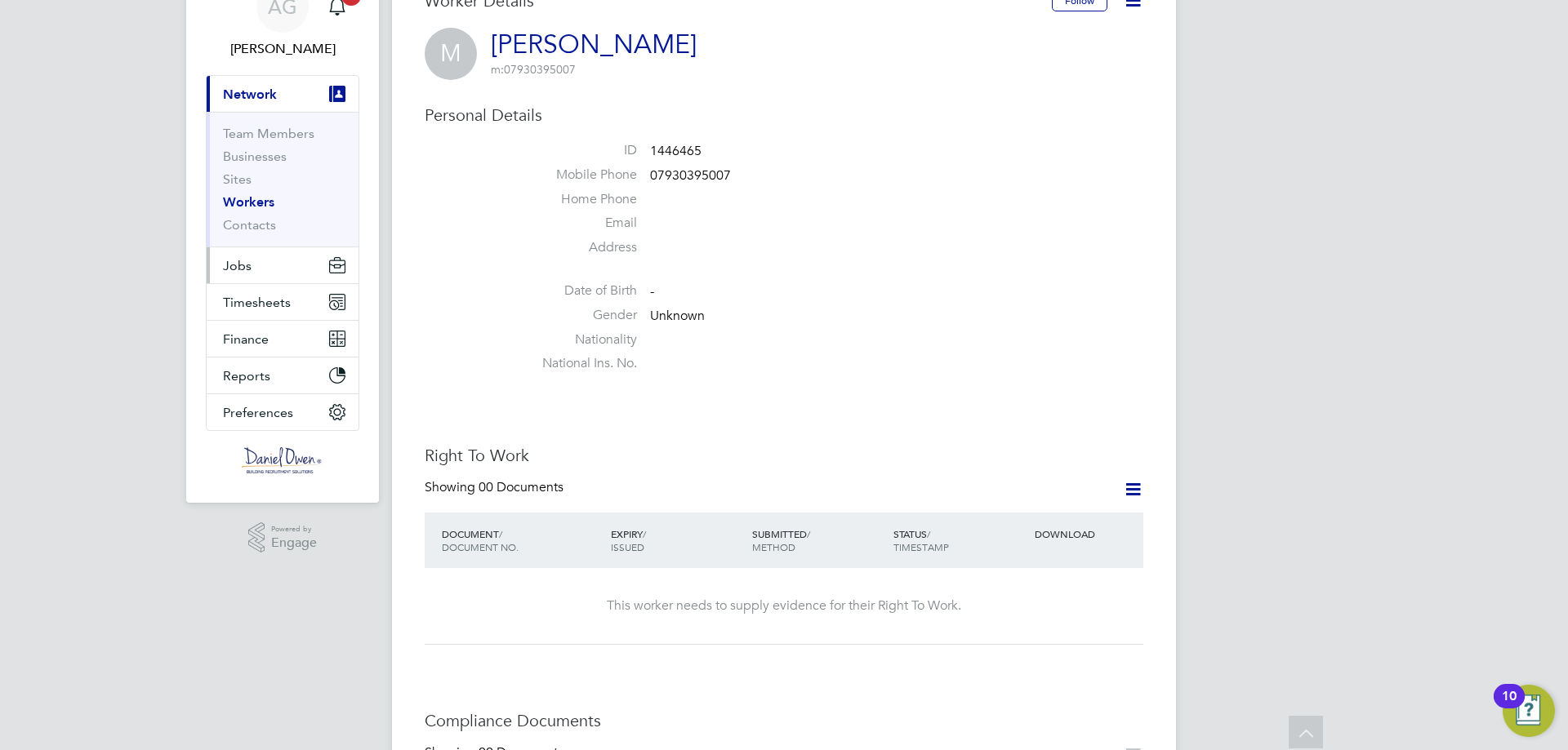
click at [245, 266] on span "Jobs" at bounding box center [237, 265] width 29 height 15
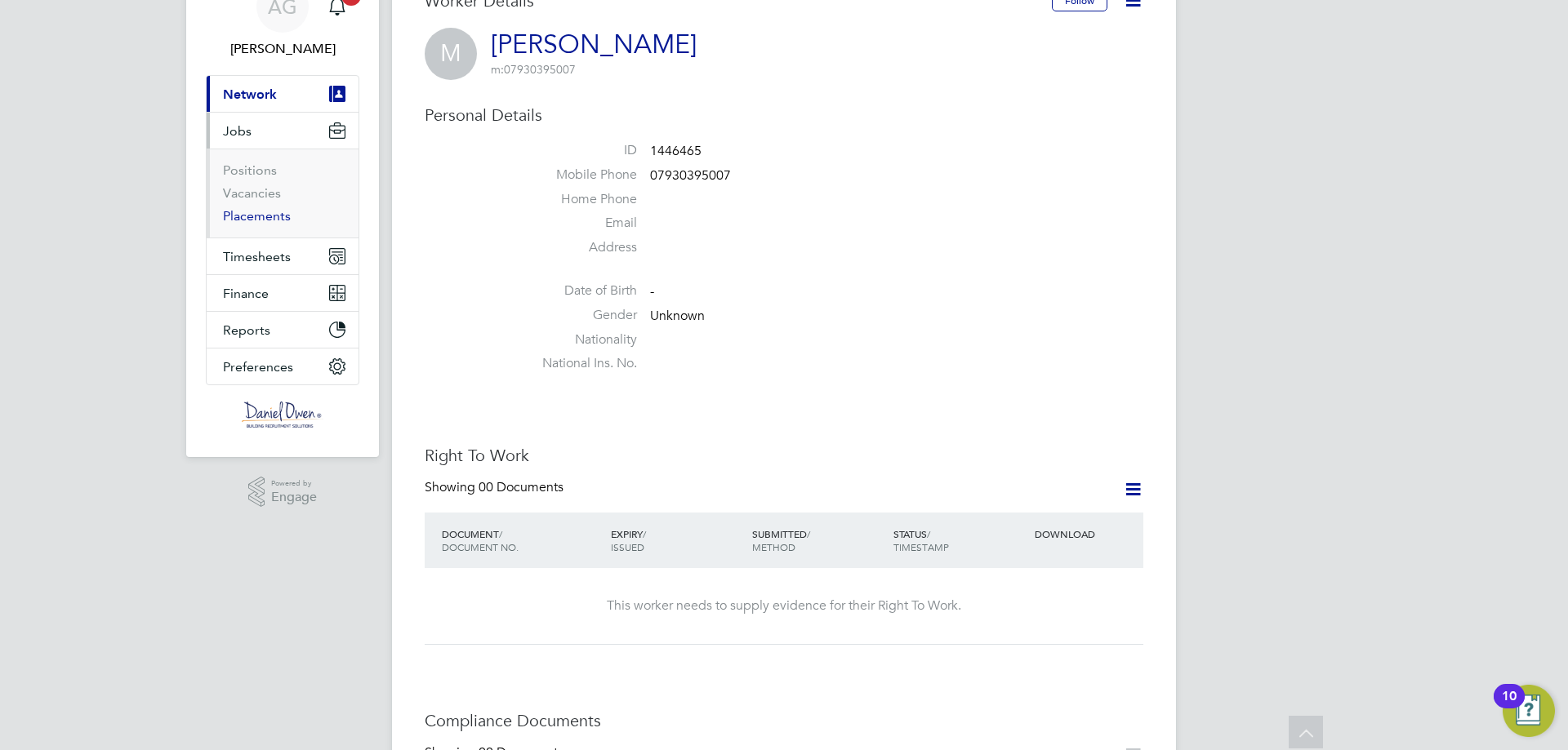
click at [263, 213] on link "Placements" at bounding box center [256, 215] width 68 height 15
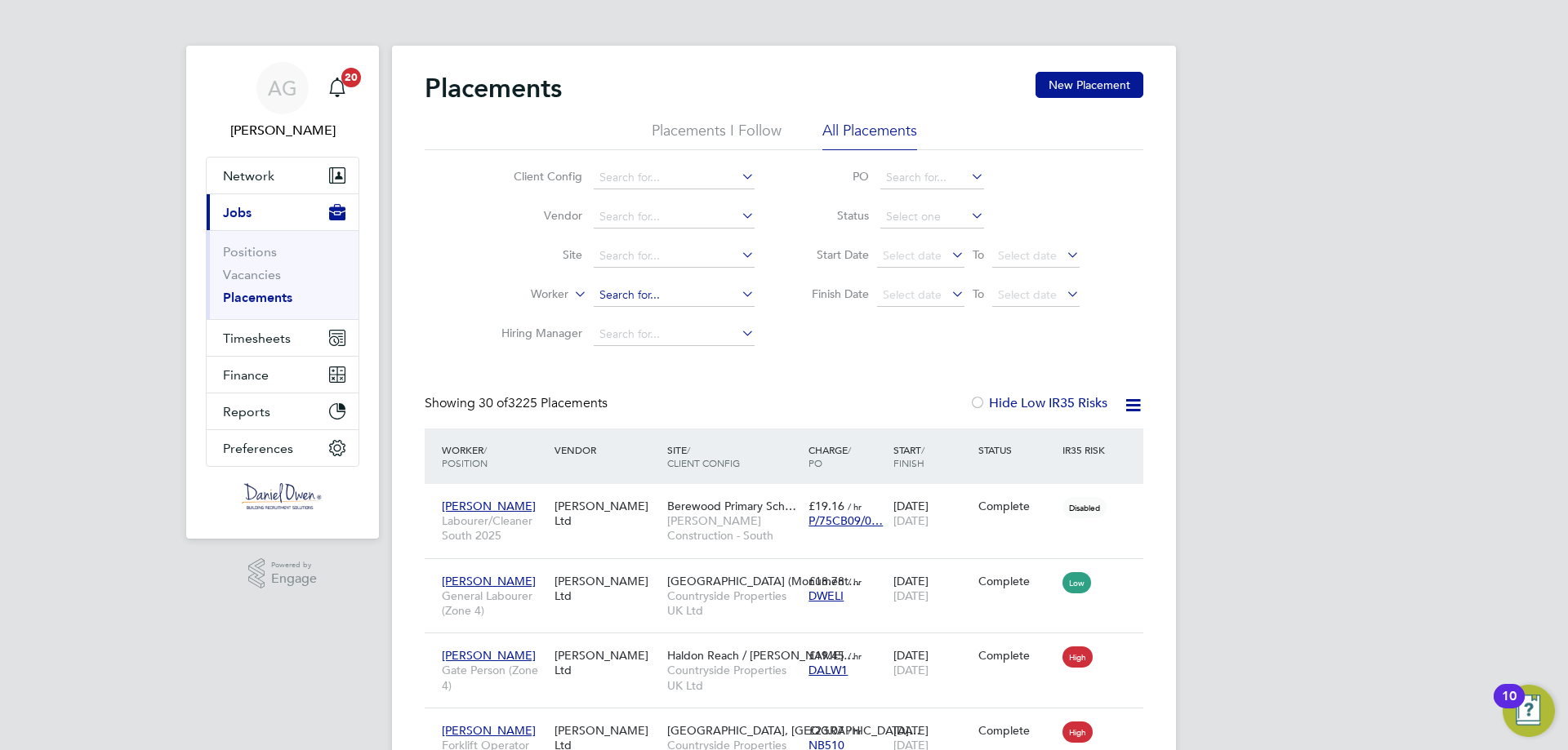
click at [667, 297] on input at bounding box center [674, 295] width 160 height 23
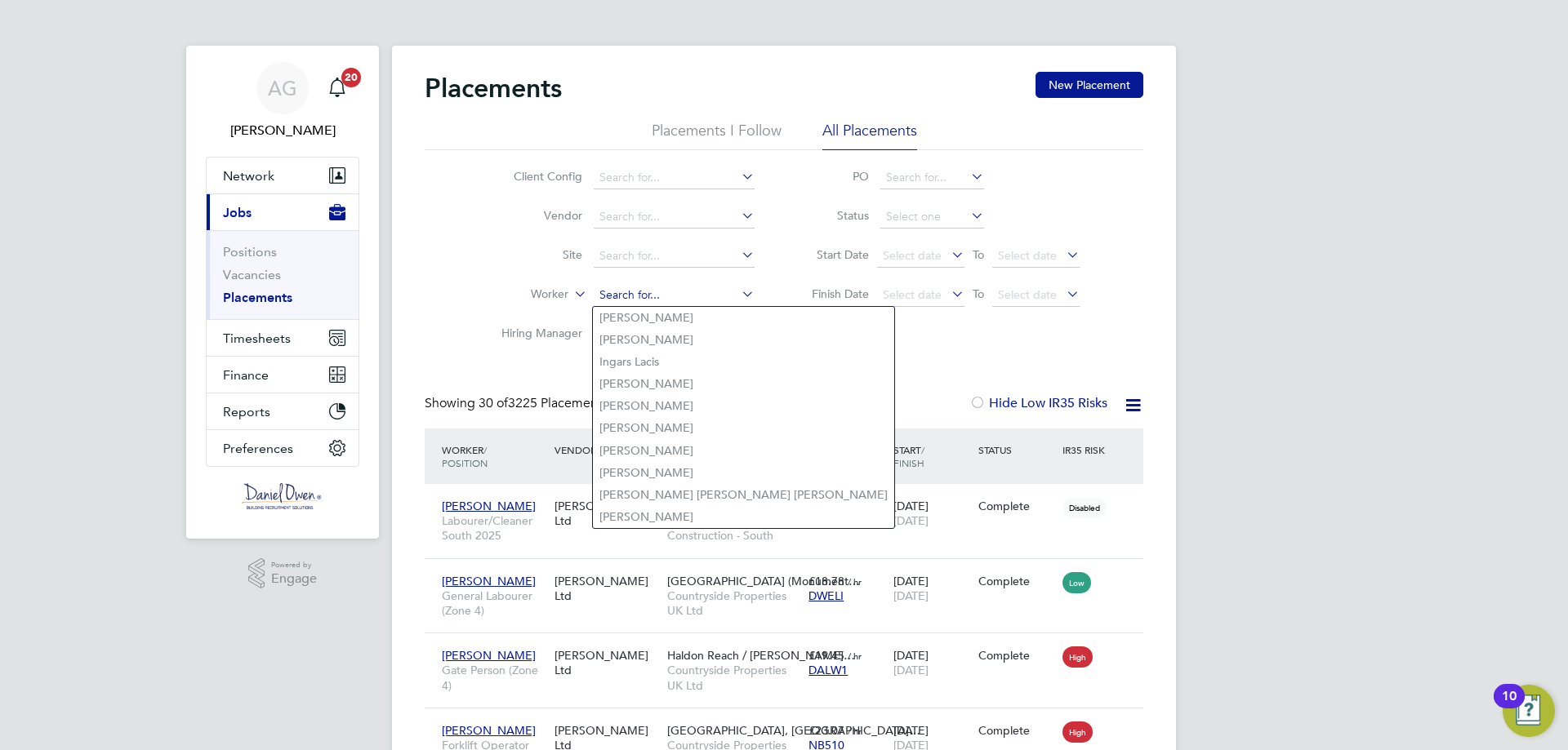
type input "m"
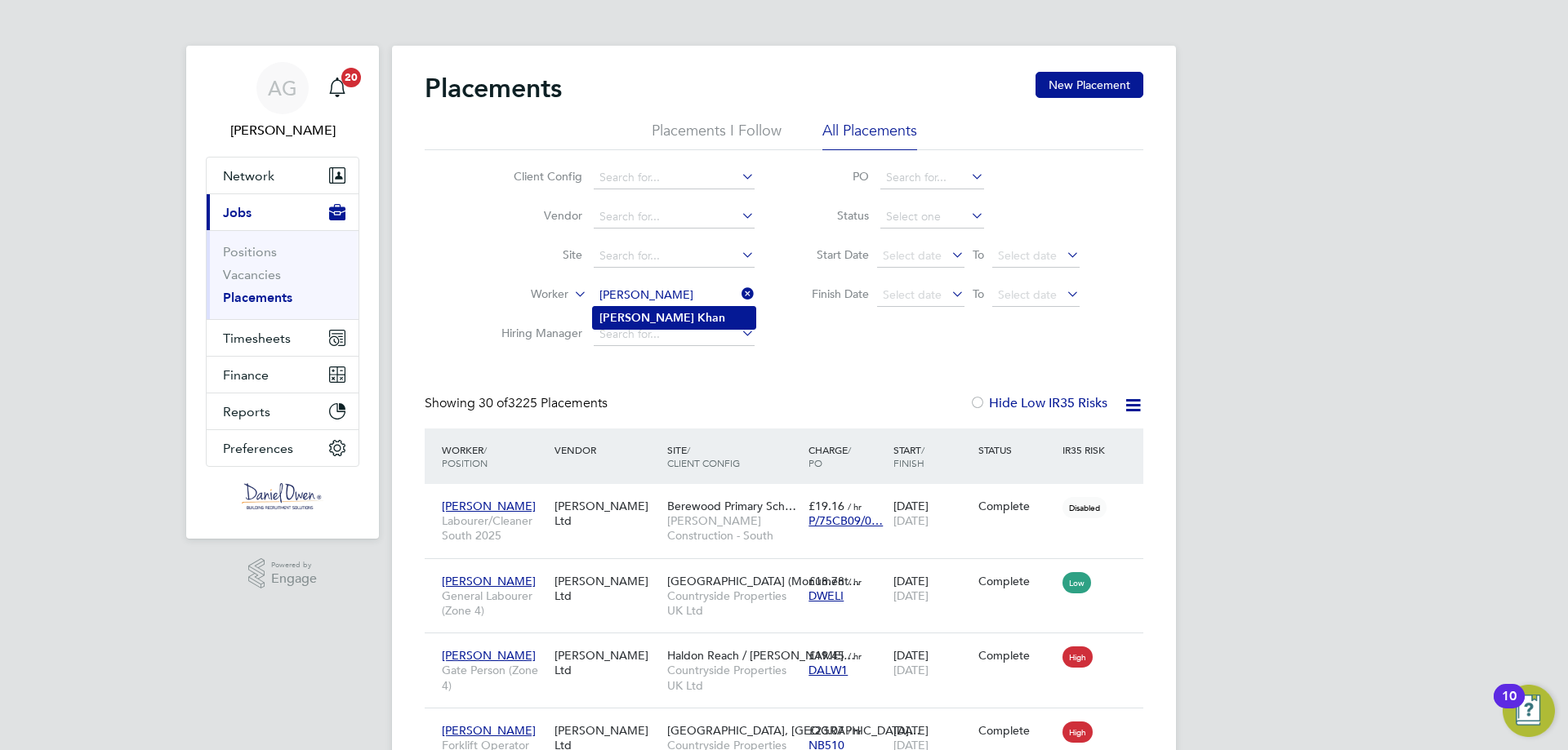
type input "[PERSON_NAME]"
click at [698, 315] on b "Khan" at bounding box center [711, 317] width 28 height 14
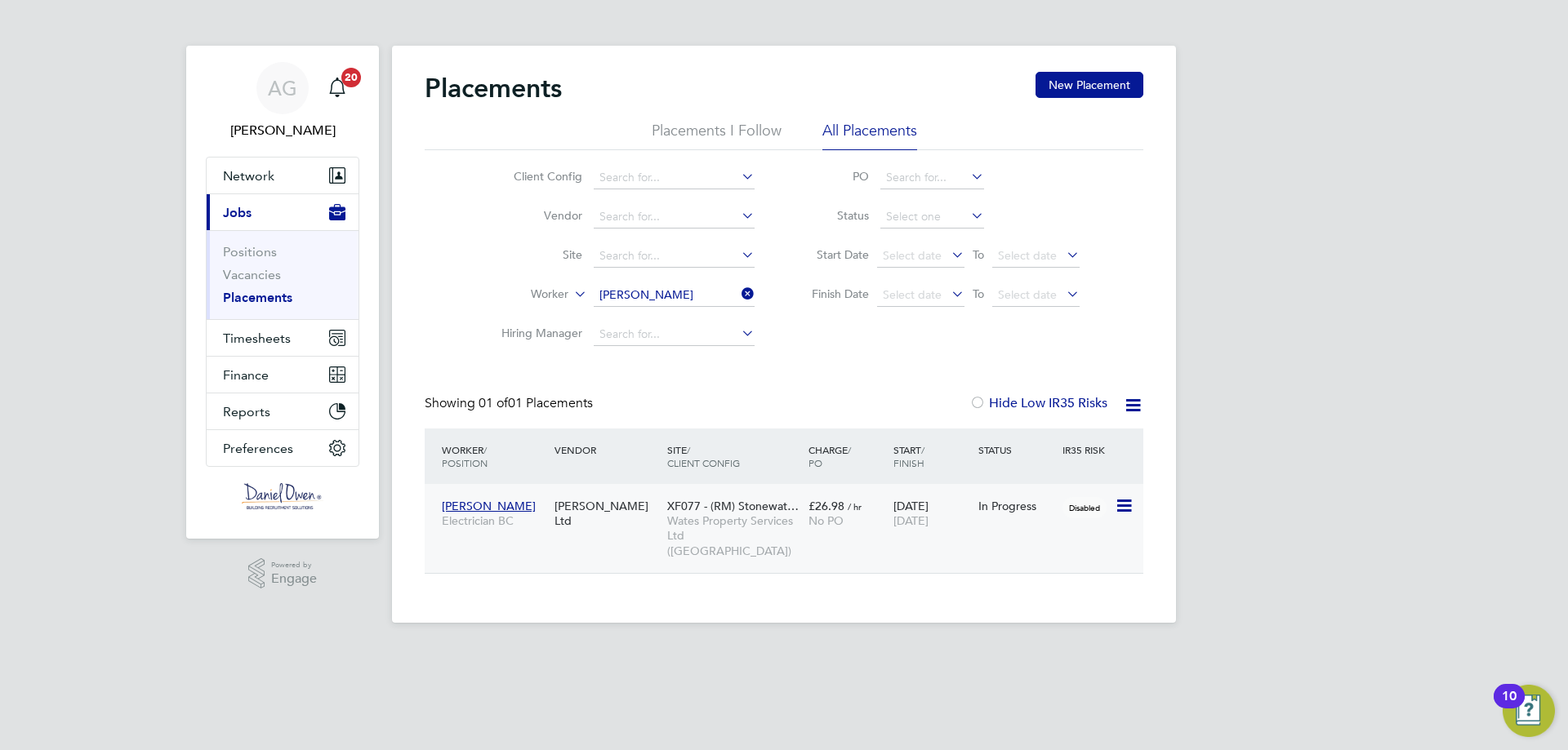
click at [1005, 529] on div "[PERSON_NAME] Electrician BC [PERSON_NAME] Ltd XF077 - (RM) Stonewat… Wates Pro…" at bounding box center [784, 528] width 719 height 89
click at [1123, 500] on icon at bounding box center [1123, 507] width 16 height 20
click at [744, 508] on span "XF077 - (RM) Stonewat…" at bounding box center [733, 506] width 132 height 14
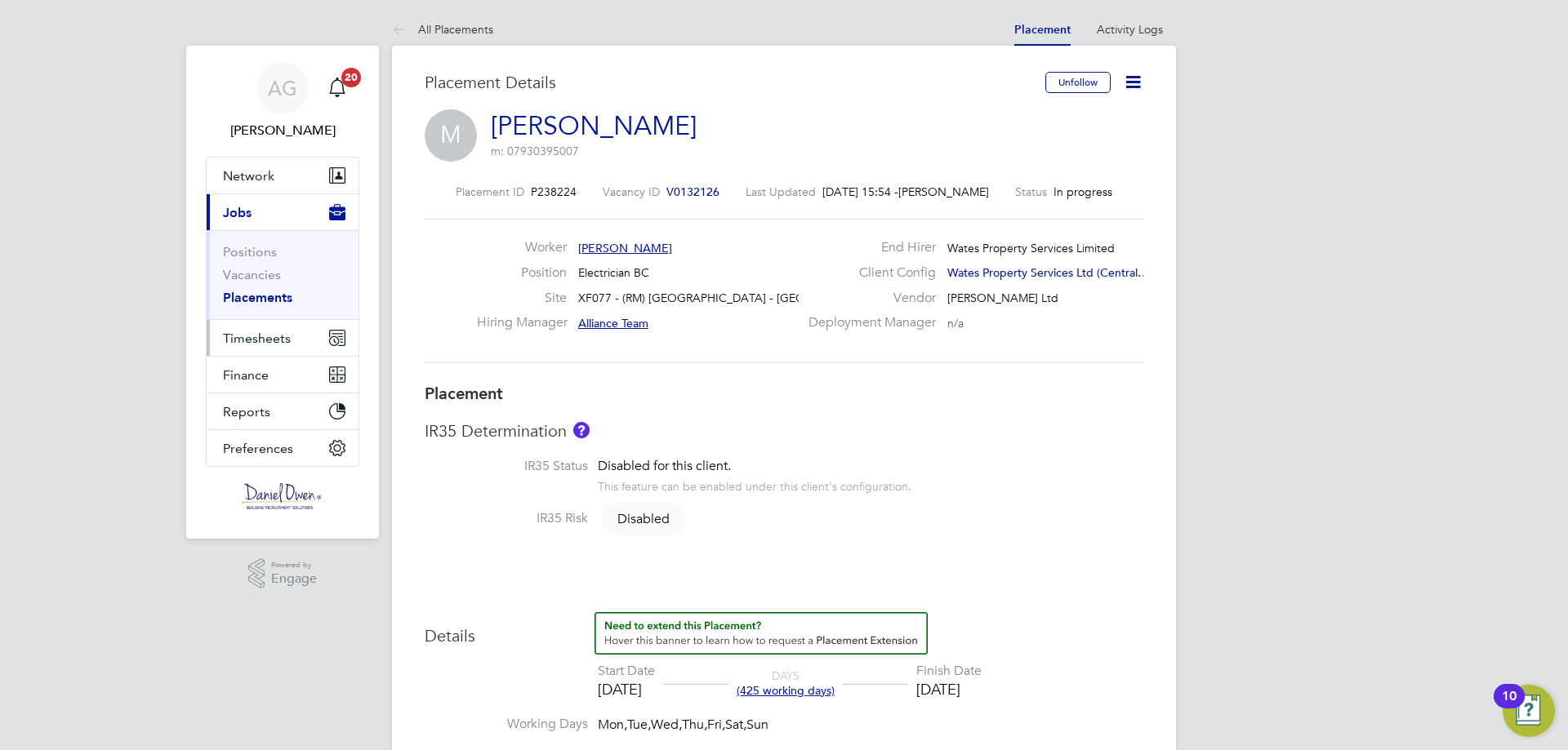
click at [261, 335] on span "Timesheets" at bounding box center [256, 338] width 68 height 15
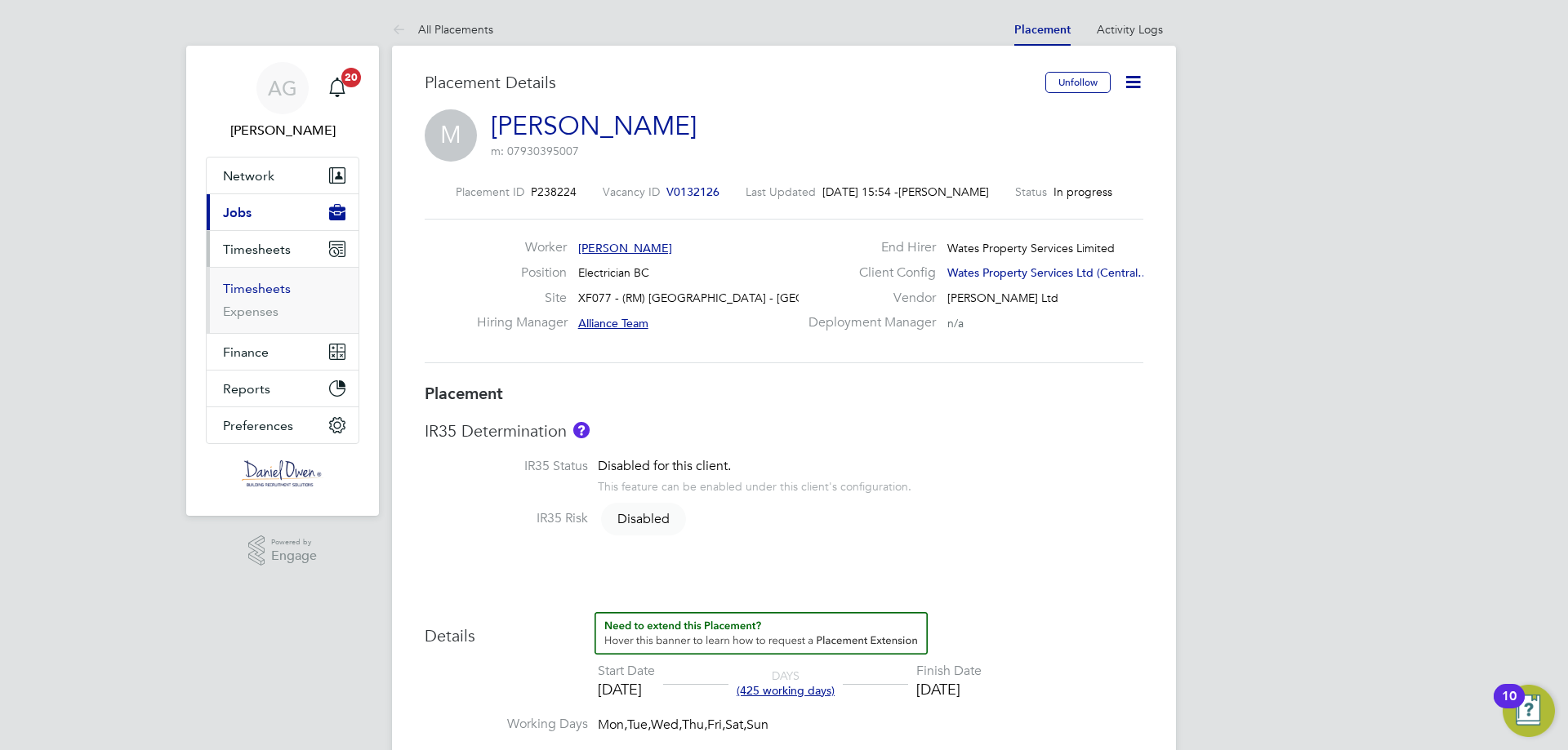
click at [259, 293] on link "Timesheets" at bounding box center [256, 288] width 68 height 15
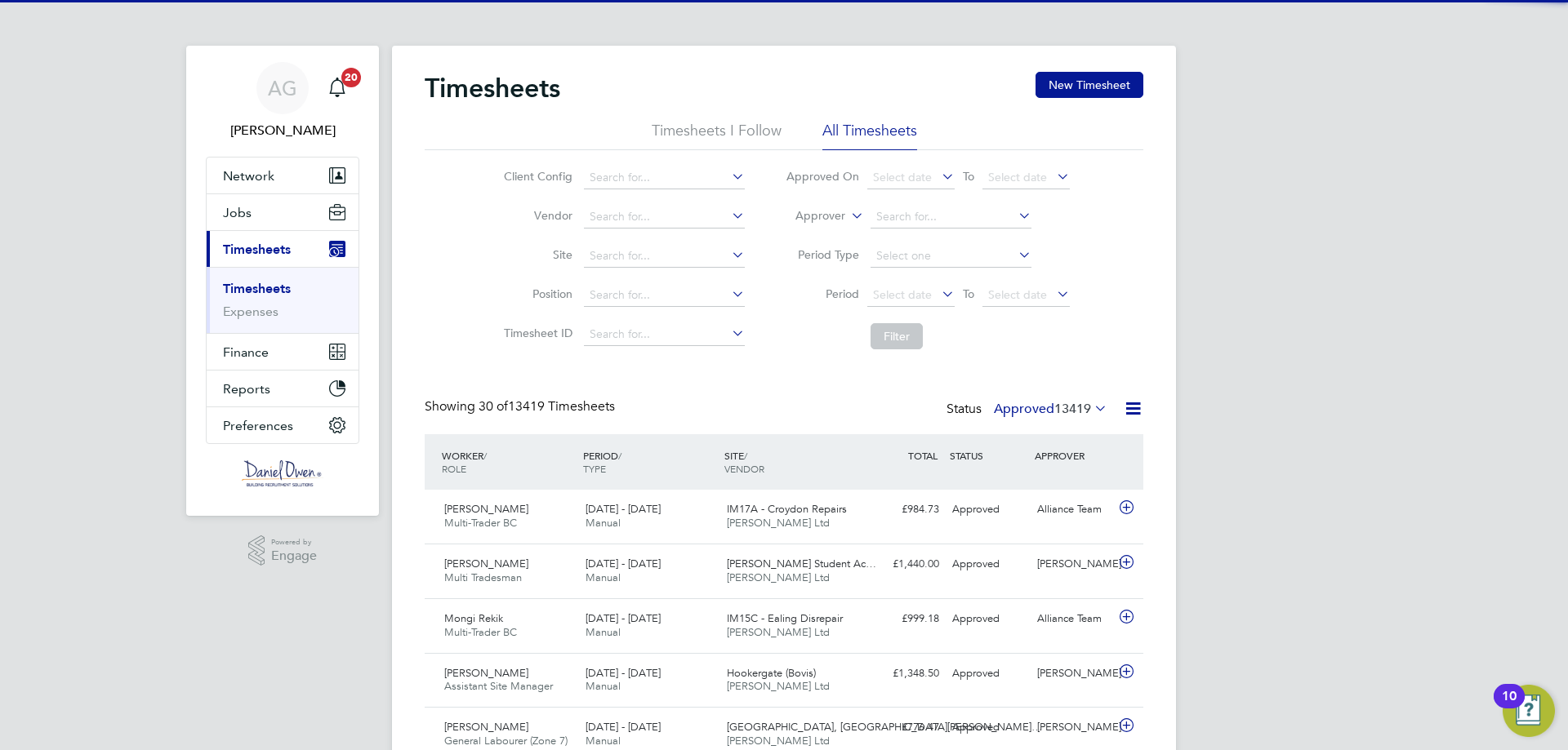
scroll to position [41, 142]
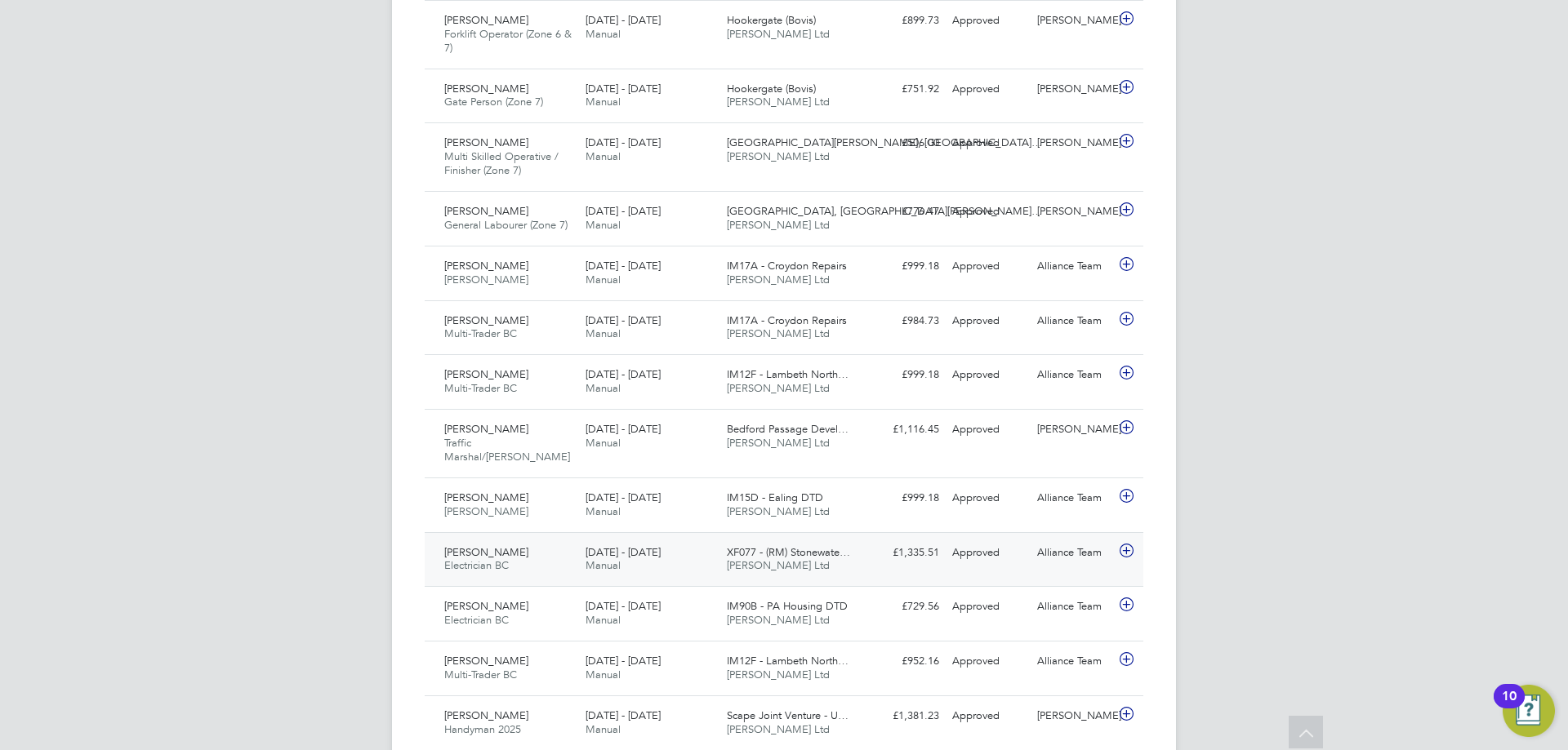
click at [724, 554] on div "XF077 - (RM) Stonewate… [PERSON_NAME] Ltd" at bounding box center [791, 560] width 142 height 41
